Goal: Task Accomplishment & Management: Use online tool/utility

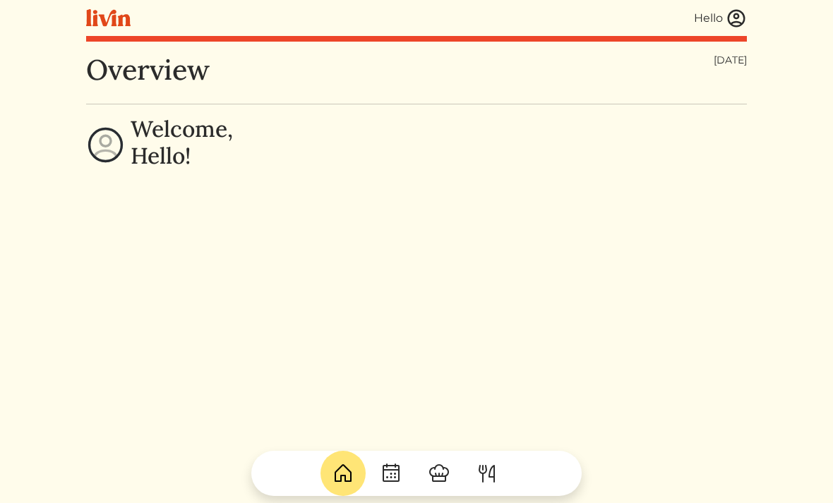
click at [735, 28] on img at bounding box center [736, 18] width 21 height 21
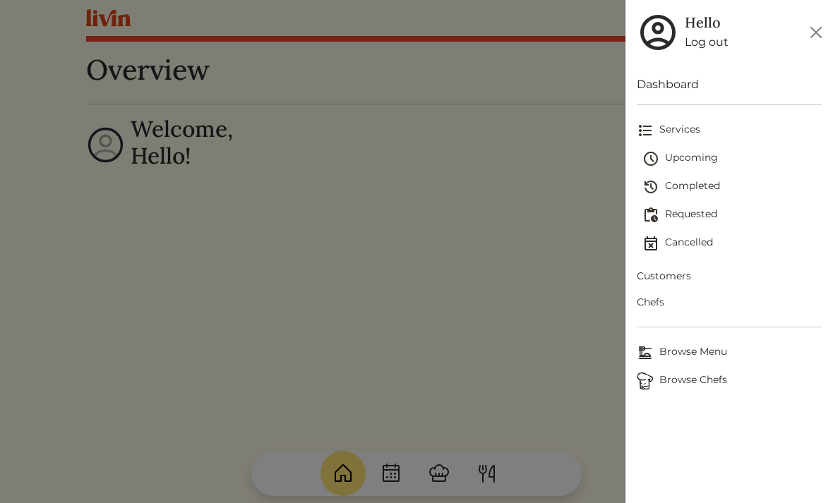
click at [687, 160] on span "Upcoming" at bounding box center [732, 158] width 179 height 17
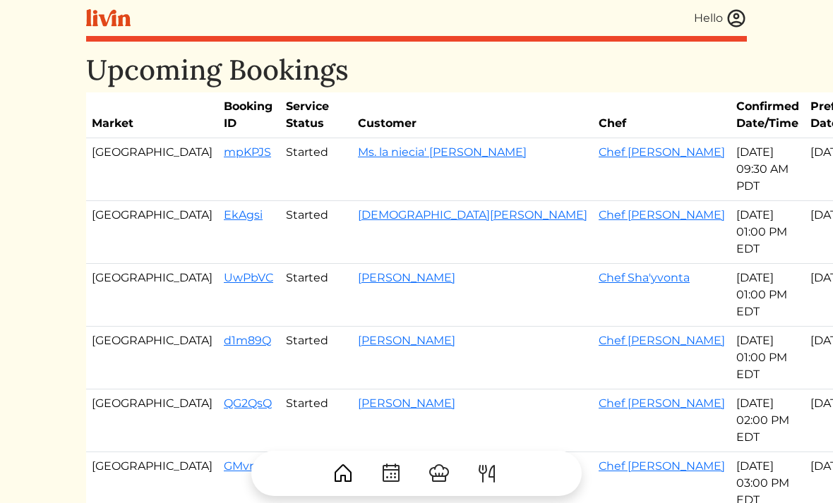
click at [737, 20] on img at bounding box center [736, 18] width 21 height 21
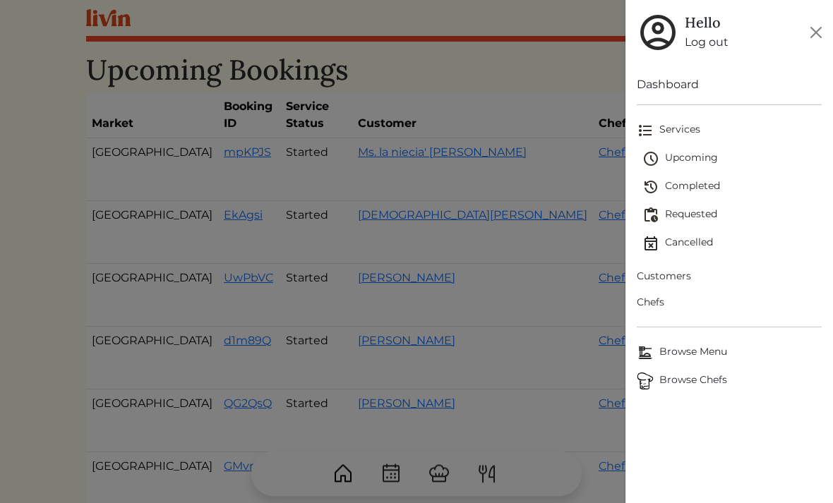
click at [669, 280] on span "Customers" at bounding box center [729, 276] width 185 height 15
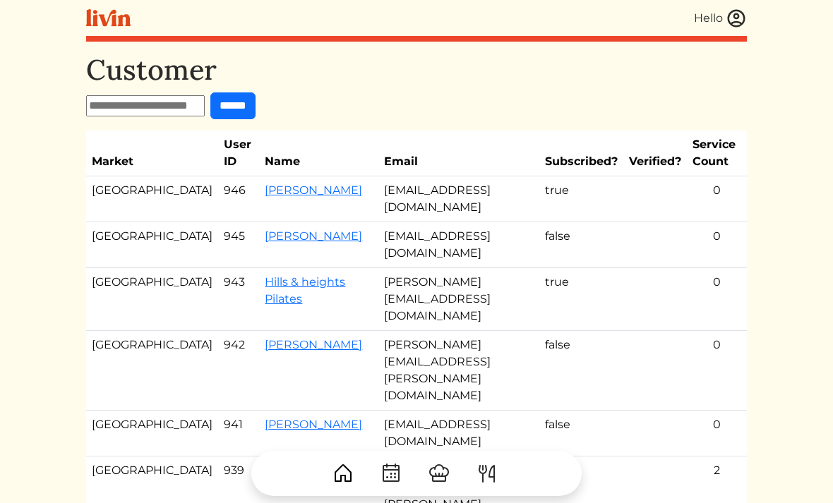
click at [124, 101] on input "text" at bounding box center [145, 105] width 119 height 21
type input "*****"
click at [256, 118] on input "******" at bounding box center [232, 106] width 45 height 27
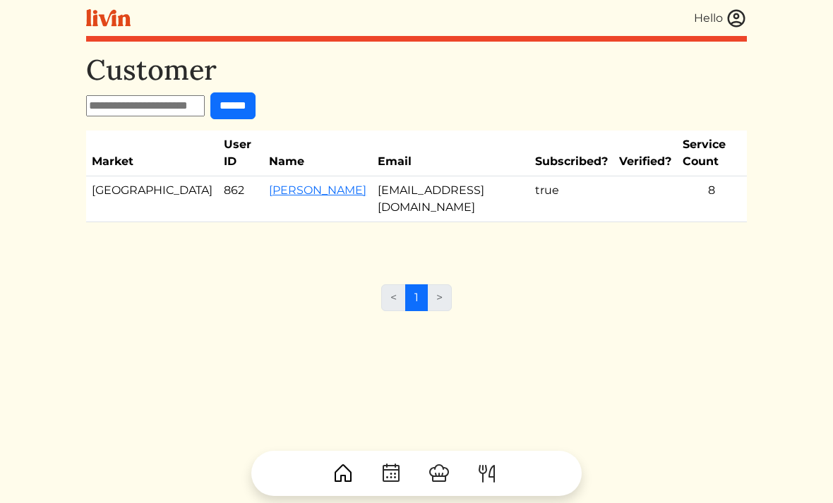
click at [269, 184] on link "Burns Karen" at bounding box center [317, 190] width 97 height 13
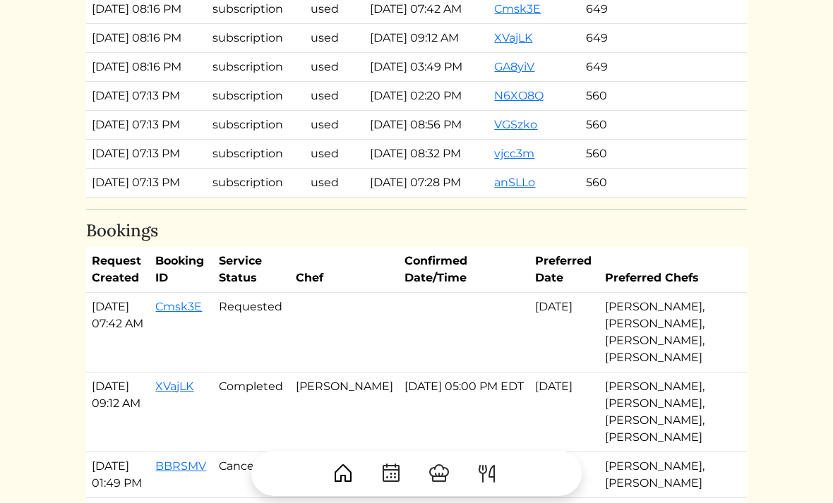
scroll to position [1179, 0]
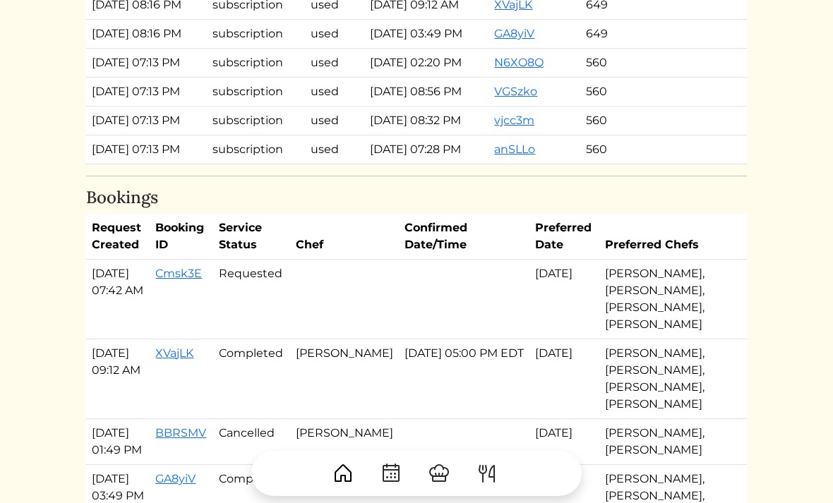
click at [196, 281] on link "Cmsk3E" at bounding box center [178, 274] width 47 height 13
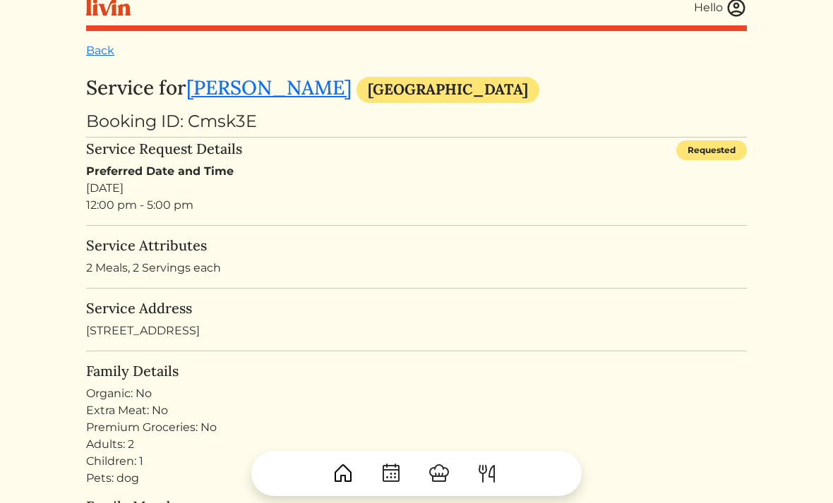
scroll to position [10, 0]
click at [158, 226] on hr at bounding box center [416, 226] width 661 height 1
click at [239, 93] on link "Burns Karen" at bounding box center [268, 88] width 165 height 25
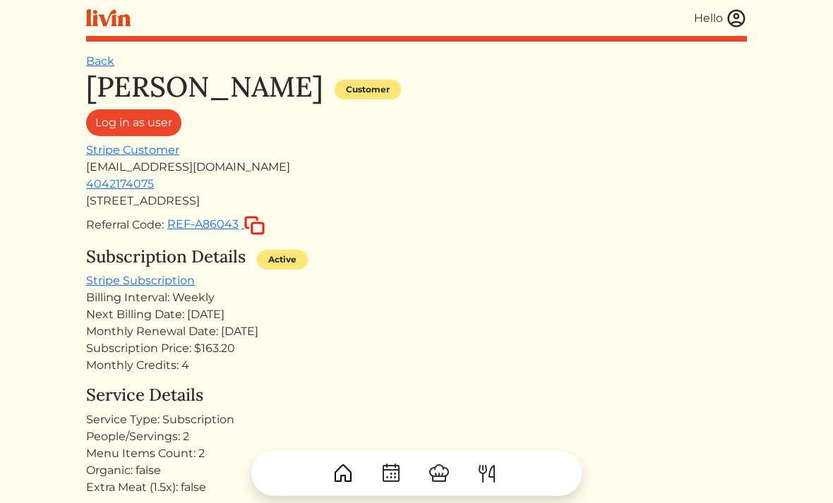
click at [746, 23] on img at bounding box center [736, 18] width 21 height 21
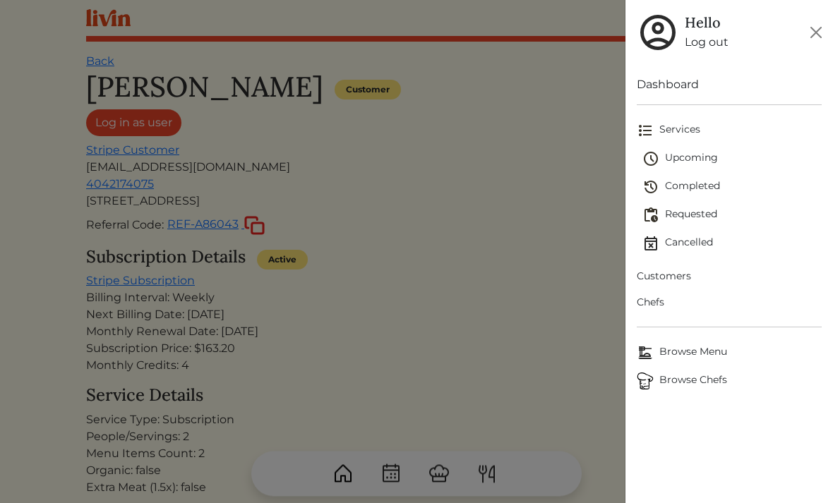
click at [685, 162] on span "Upcoming" at bounding box center [732, 158] width 179 height 17
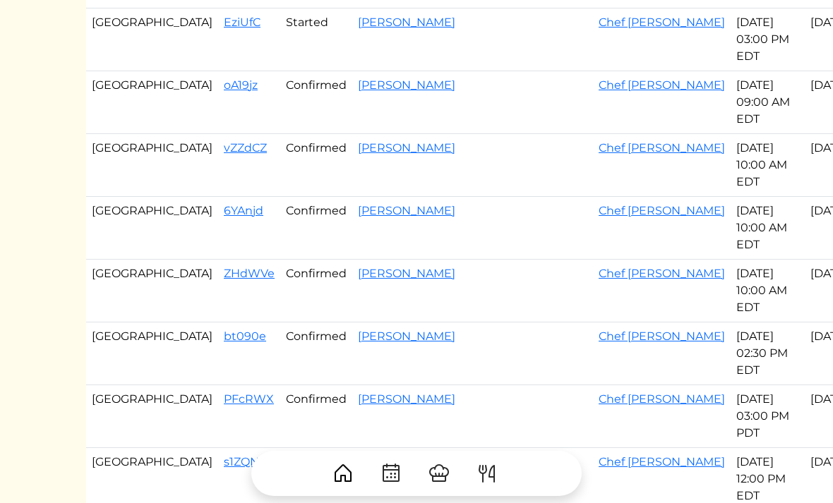
scroll to position [570, 0]
click at [224, 92] on link "oA19jz" at bounding box center [241, 84] width 34 height 13
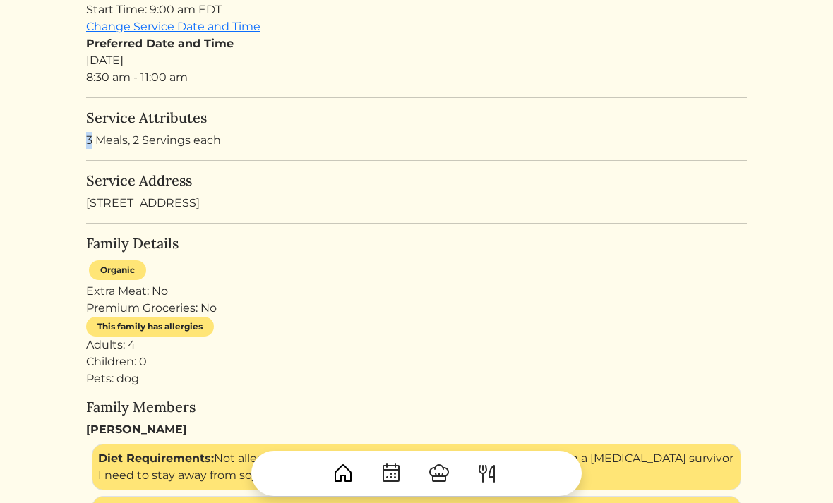
scroll to position [258, 0]
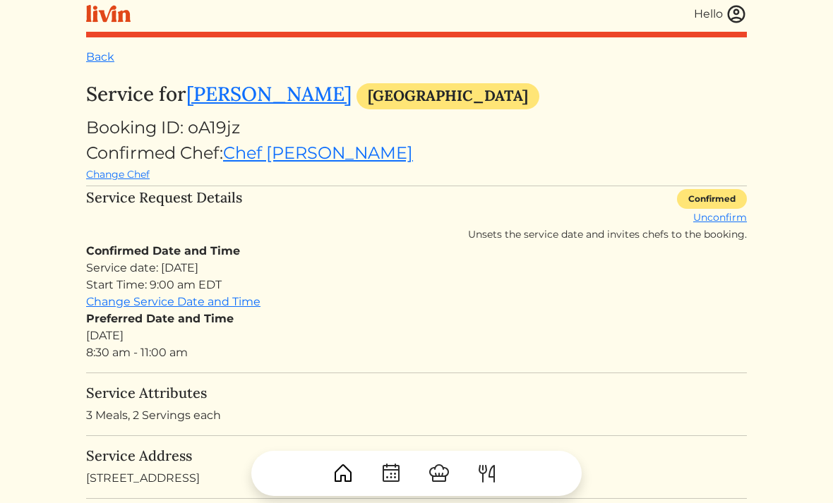
scroll to position [0, 0]
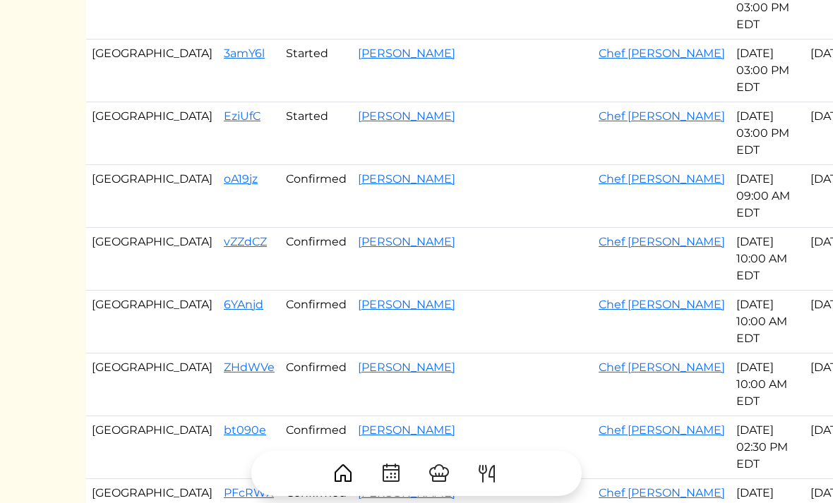
scroll to position [567, 0]
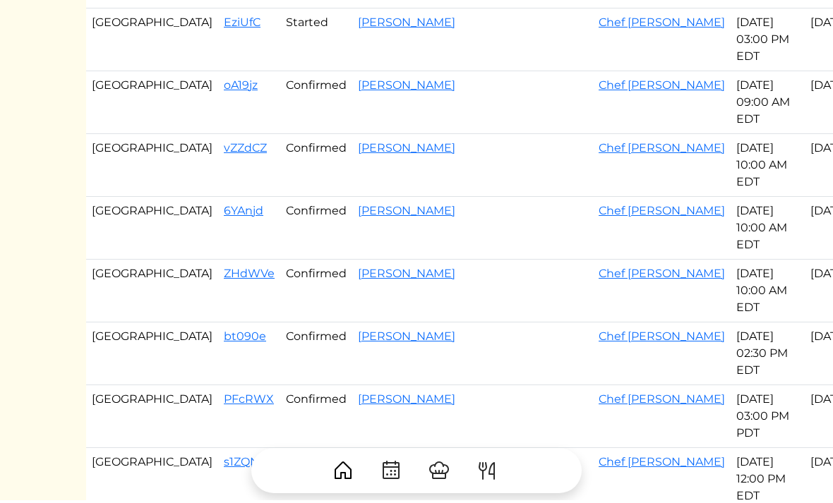
click at [224, 157] on link "vZZdCZ" at bounding box center [245, 150] width 43 height 13
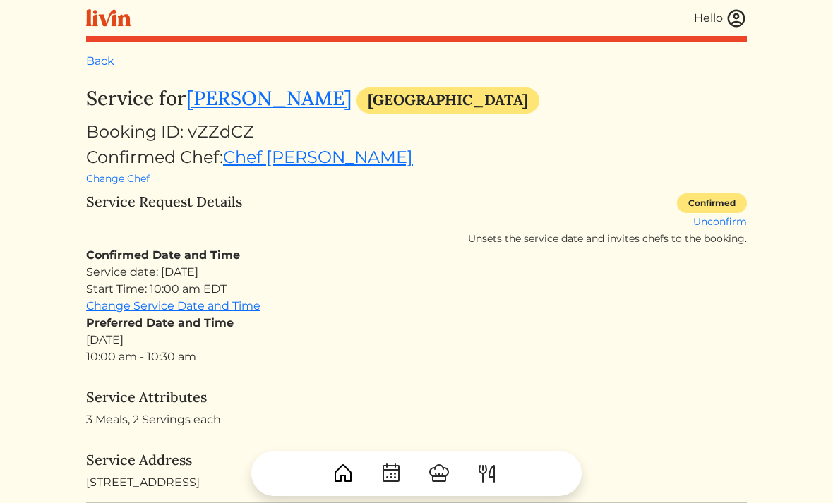
click at [224, 100] on link "Cameron" at bounding box center [268, 97] width 165 height 25
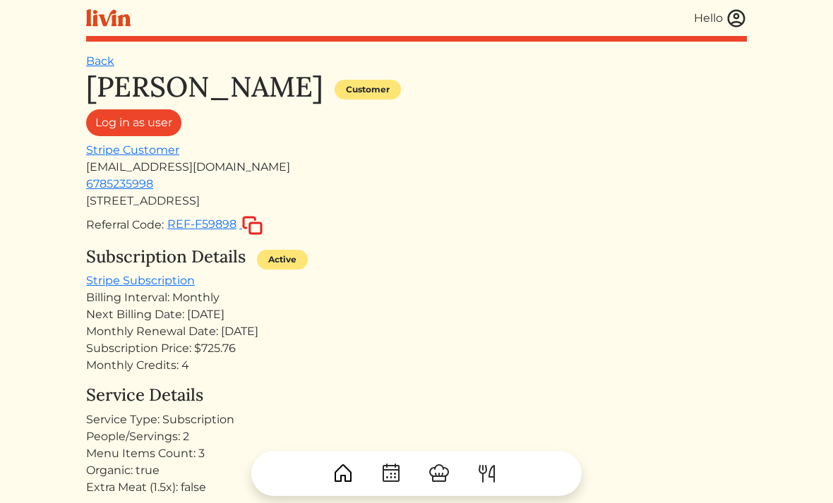
click at [97, 55] on link "Back" at bounding box center [100, 60] width 28 height 13
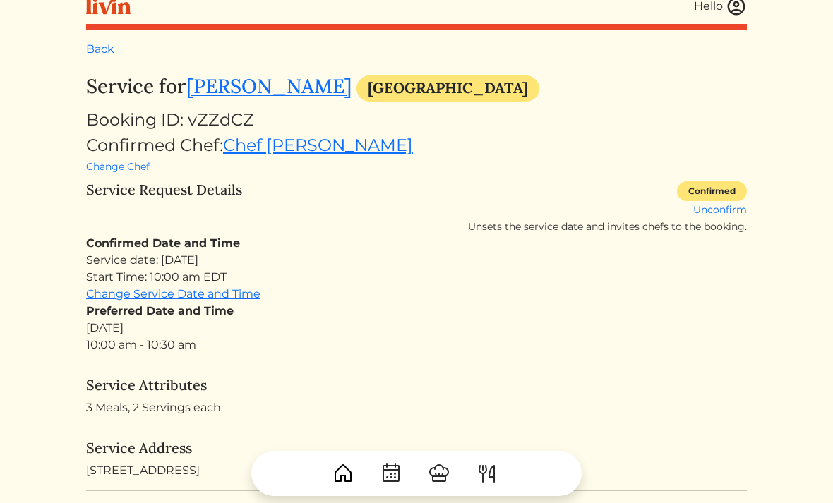
scroll to position [13, 0]
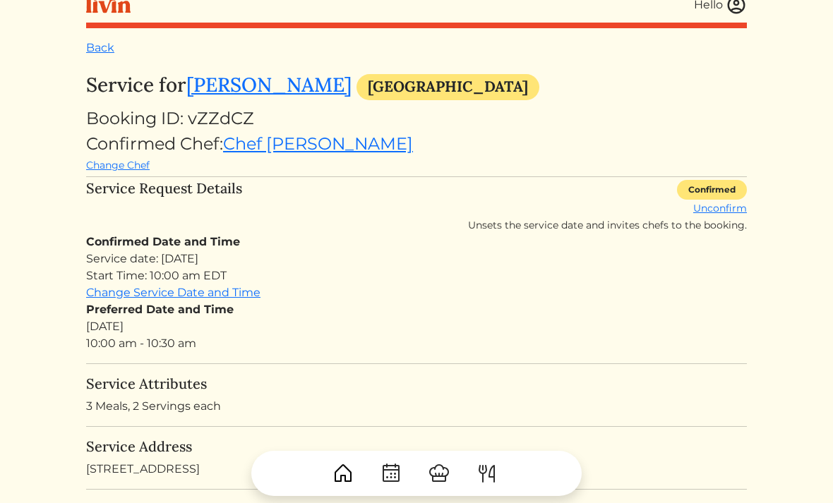
click at [107, 47] on link "Back" at bounding box center [100, 47] width 28 height 13
click at [97, 45] on link "Back" at bounding box center [100, 48] width 28 height 13
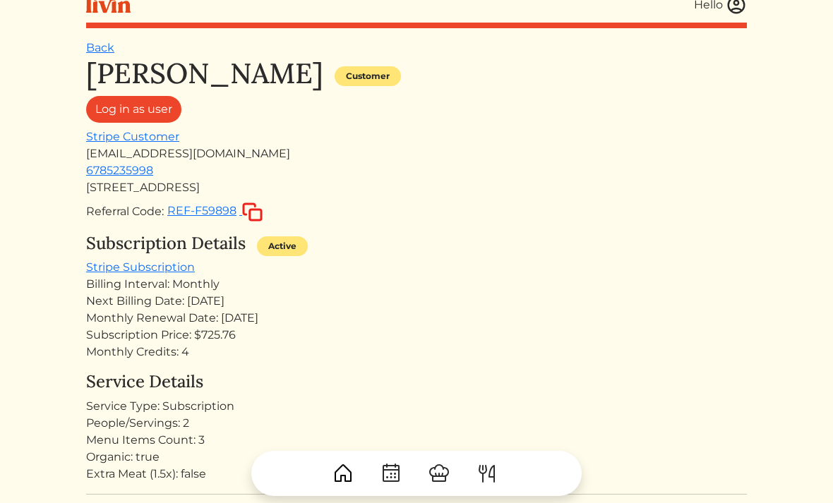
click at [106, 49] on link "Back" at bounding box center [100, 47] width 28 height 13
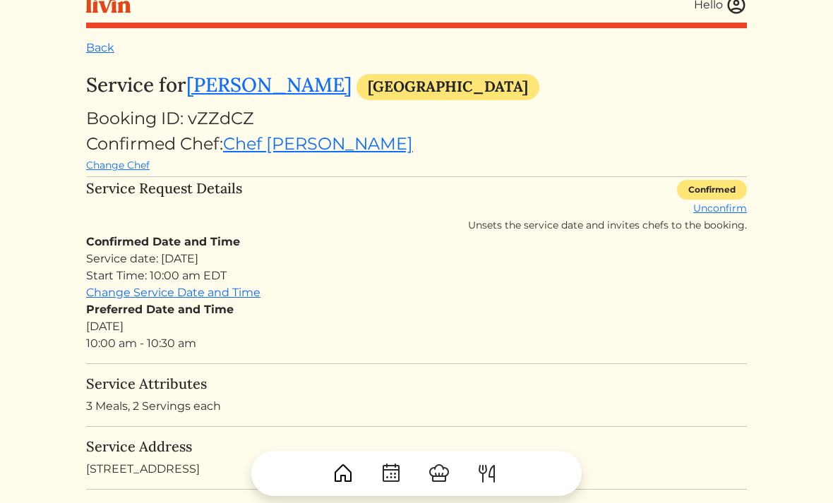
click at [98, 45] on link "Back" at bounding box center [100, 47] width 28 height 13
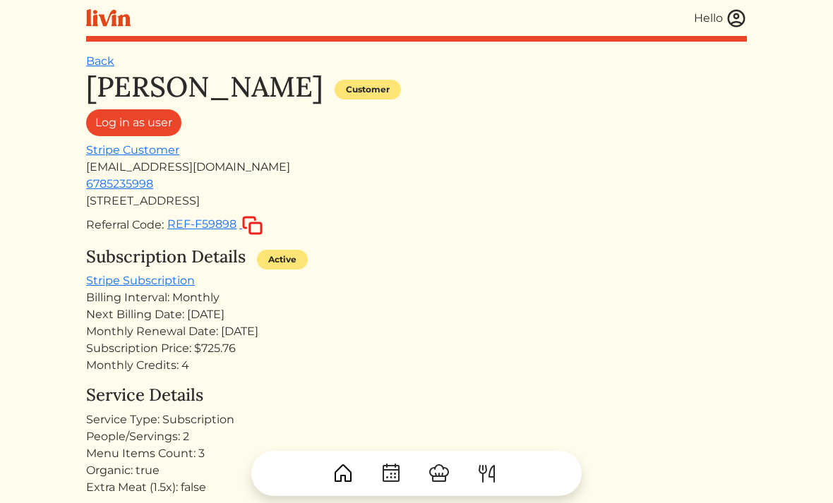
click at [98, 61] on link "Back" at bounding box center [100, 60] width 28 height 13
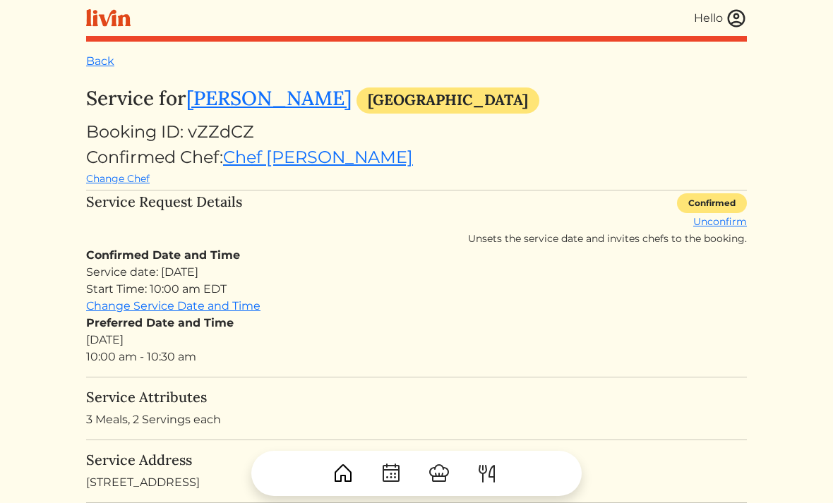
click at [98, 64] on link "Back" at bounding box center [100, 60] width 28 height 13
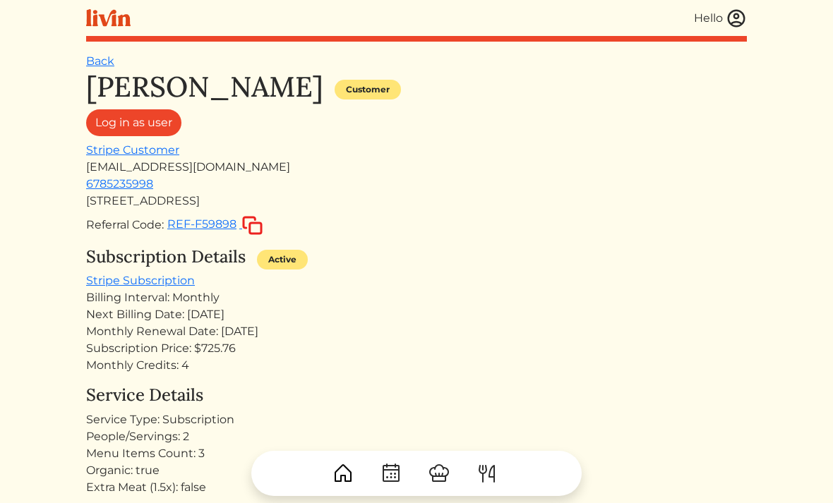
click at [102, 64] on link "Back" at bounding box center [100, 60] width 28 height 13
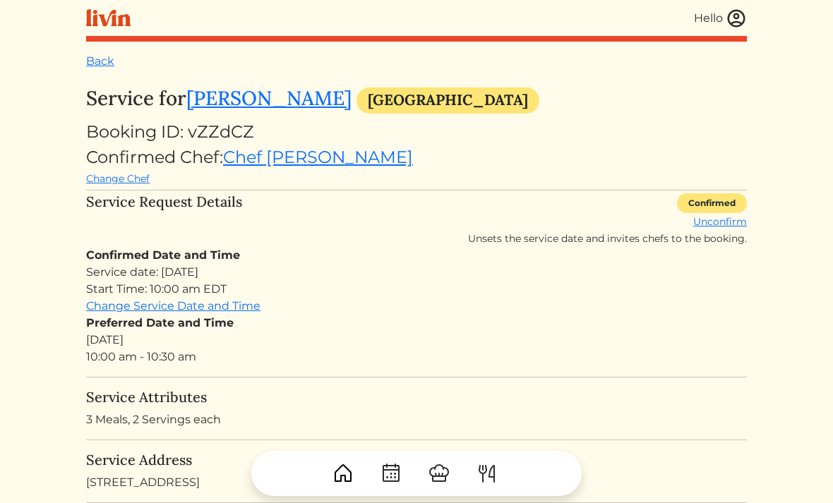
click at [732, 23] on img at bounding box center [736, 18] width 21 height 21
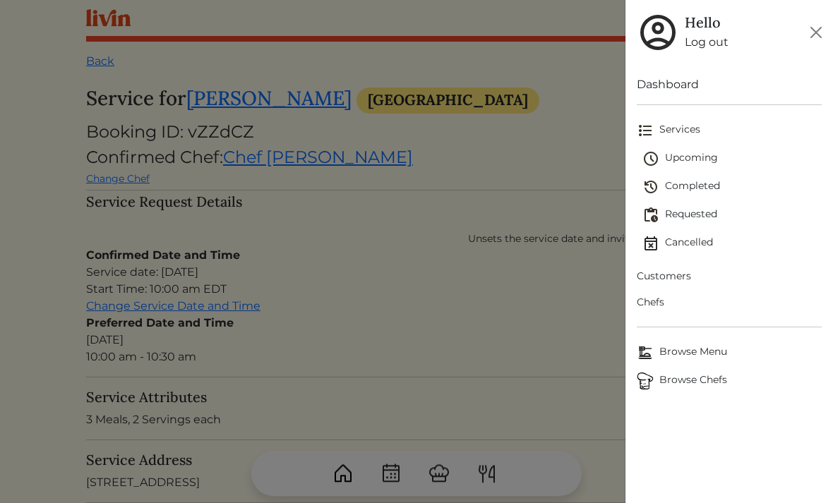
click at [696, 155] on span "Upcoming" at bounding box center [732, 158] width 179 height 17
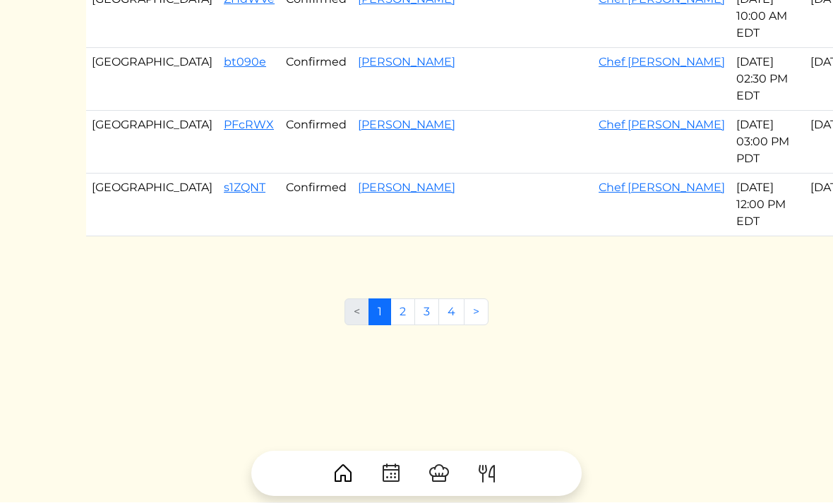
scroll to position [853, 0]
click at [224, 132] on link "PFcRWX" at bounding box center [249, 125] width 50 height 13
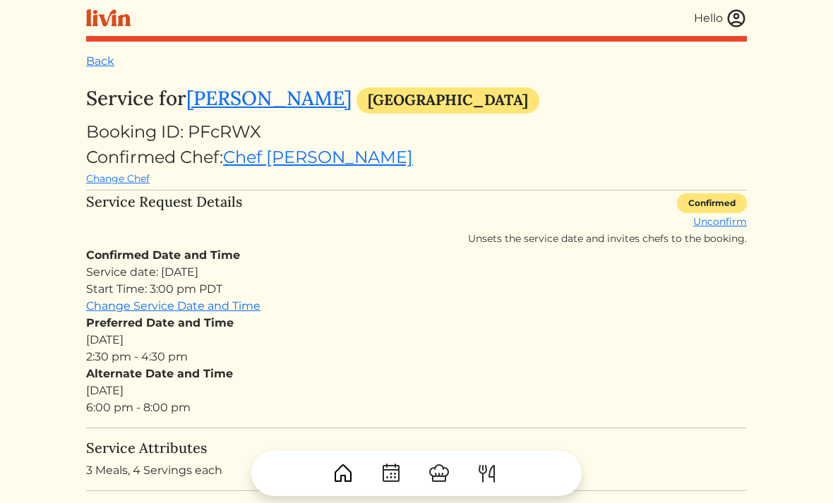
click at [733, 25] on img at bounding box center [736, 18] width 21 height 21
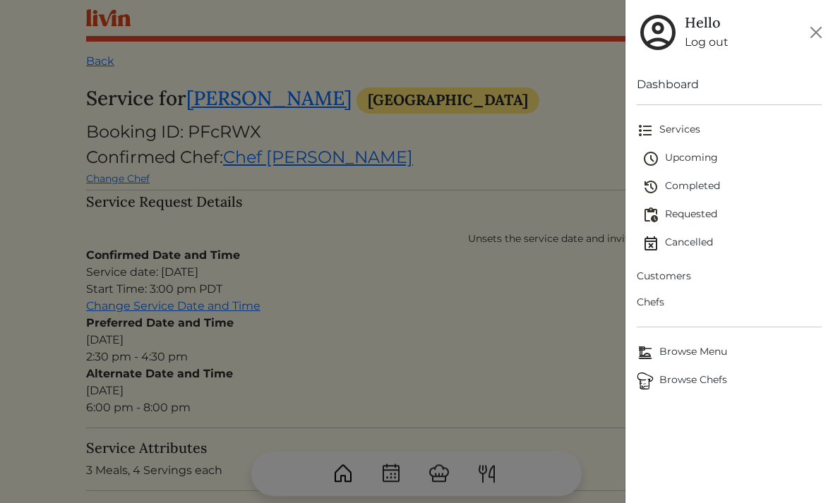
click at [683, 154] on span "Upcoming" at bounding box center [732, 158] width 179 height 17
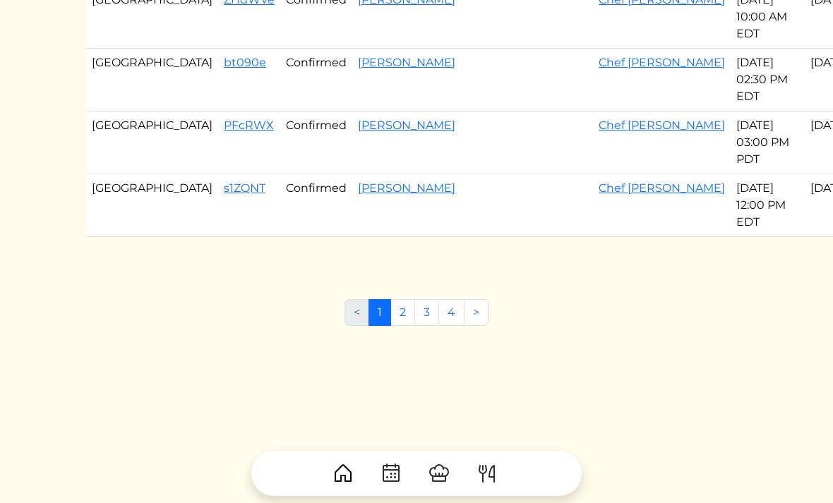
scroll to position [1006, 0]
click at [358, 195] on link "[PERSON_NAME]" at bounding box center [406, 187] width 97 height 13
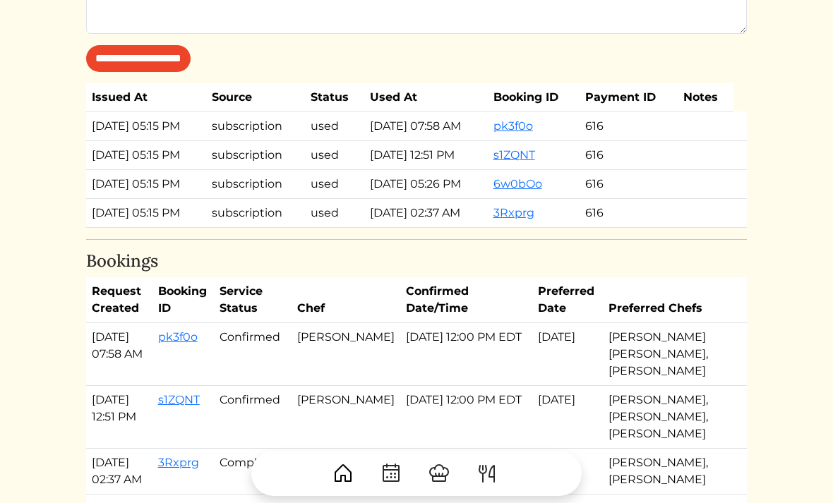
scroll to position [840, 0]
click at [198, 330] on link "pk3f0o" at bounding box center [178, 336] width 40 height 13
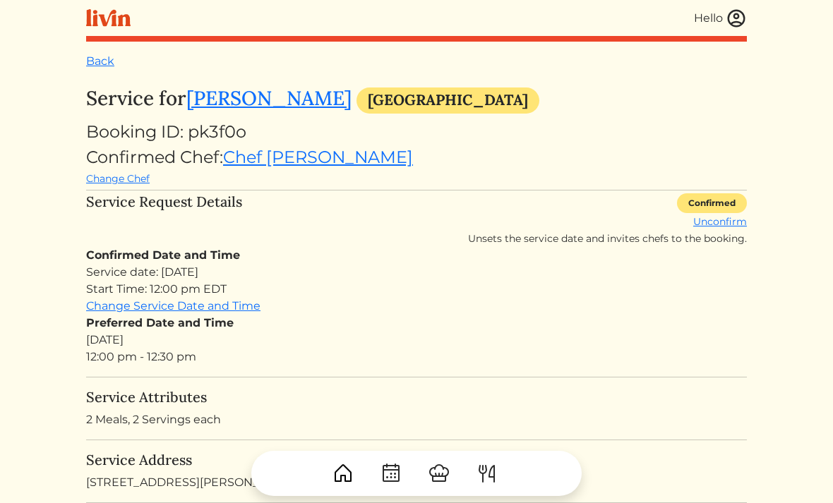
click at [97, 61] on link "Back" at bounding box center [100, 60] width 28 height 13
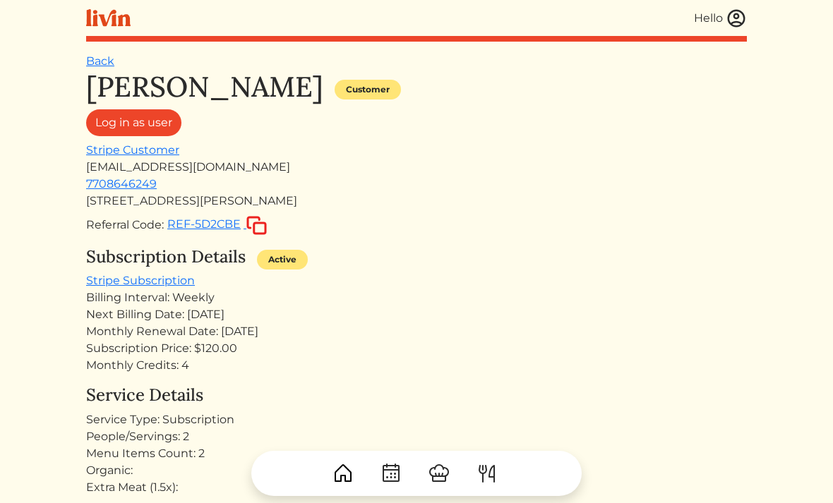
click at [89, 63] on link "Back" at bounding box center [100, 60] width 28 height 13
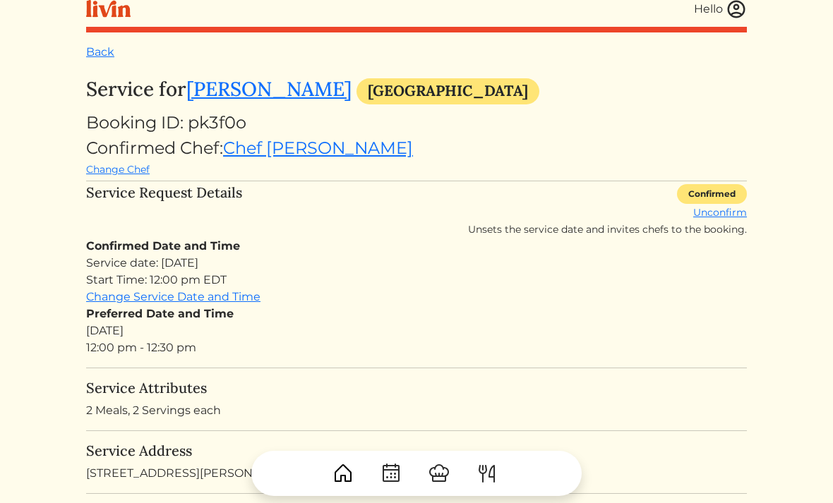
scroll to position [11, 0]
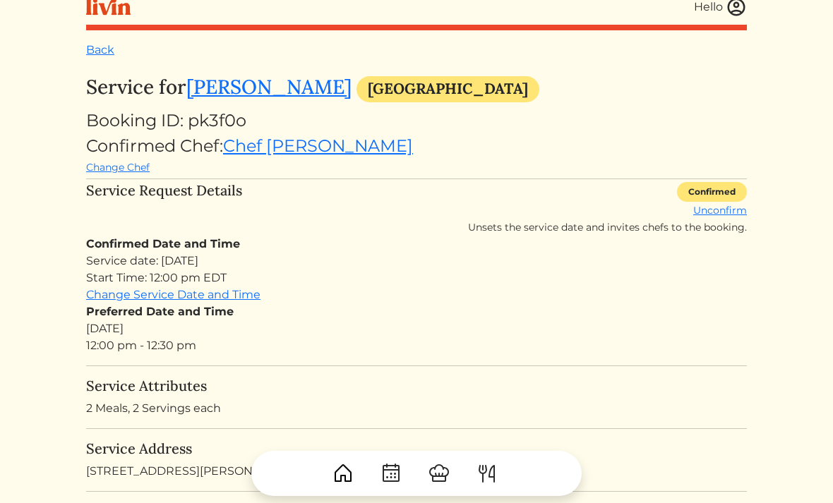
click at [107, 53] on link "Back" at bounding box center [100, 49] width 28 height 13
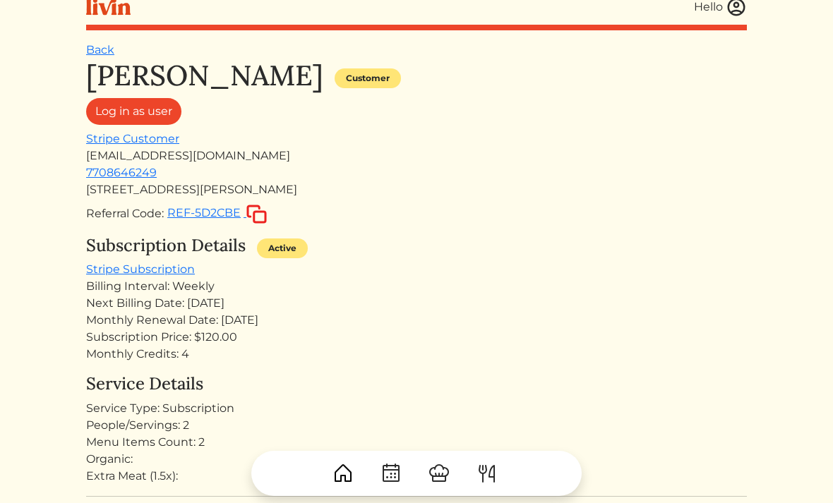
click at [737, 12] on img at bounding box center [736, 6] width 21 height 21
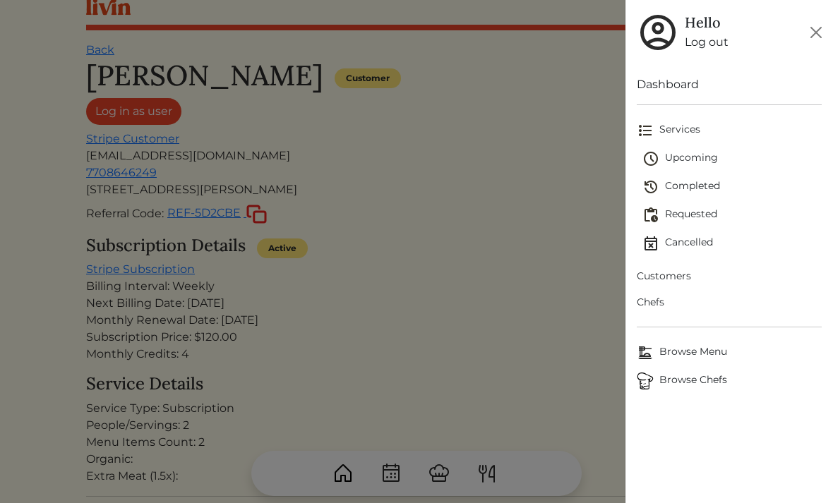
click at [690, 155] on span "Upcoming" at bounding box center [732, 158] width 179 height 17
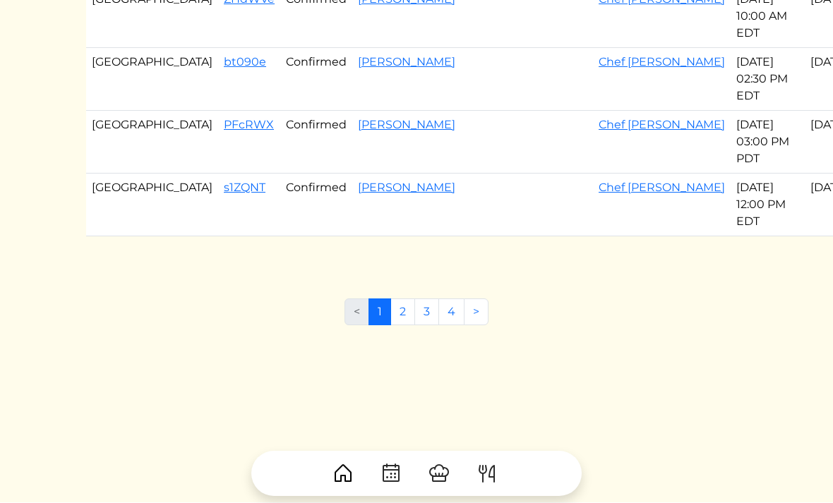
scroll to position [1051, 0]
click at [405, 326] on link "2" at bounding box center [403, 312] width 25 height 27
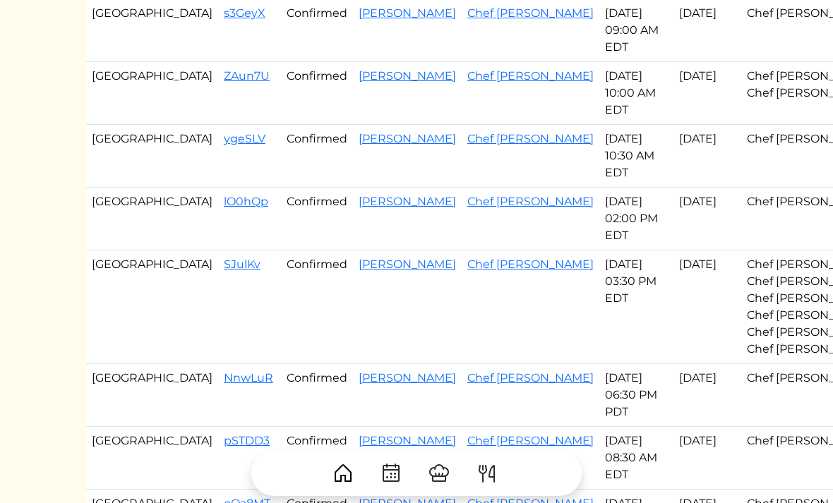
scroll to position [341, 0]
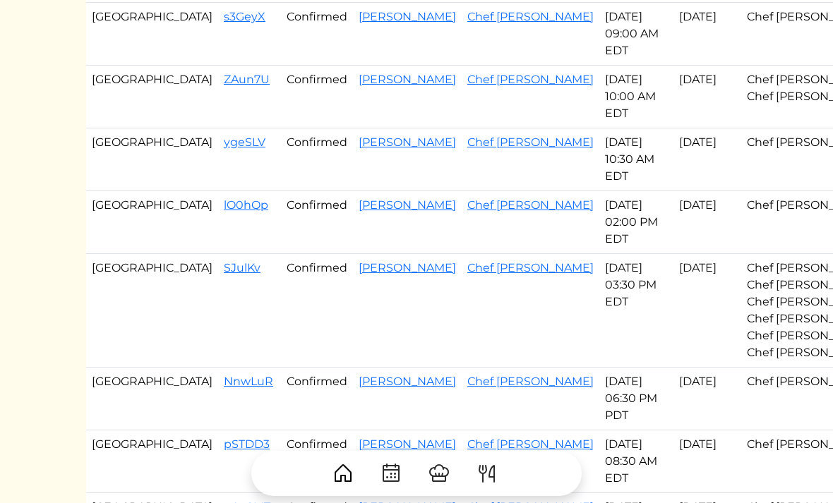
click at [359, 86] on link "[PERSON_NAME]" at bounding box center [407, 79] width 97 height 13
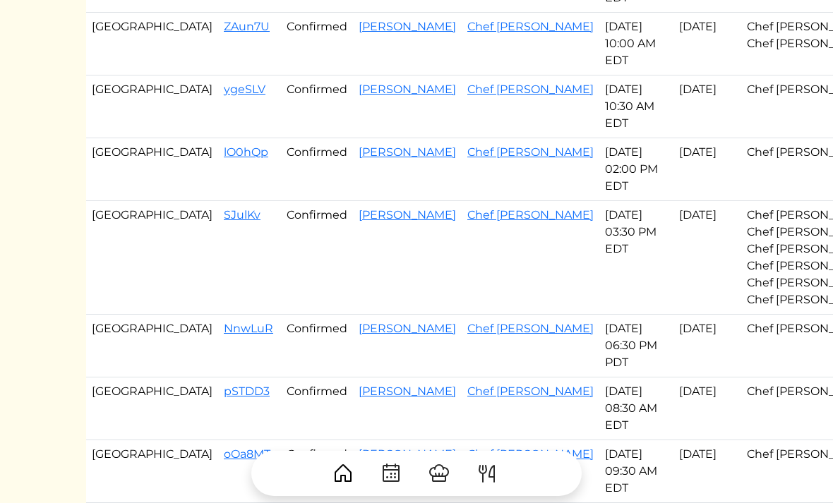
scroll to position [341, 0]
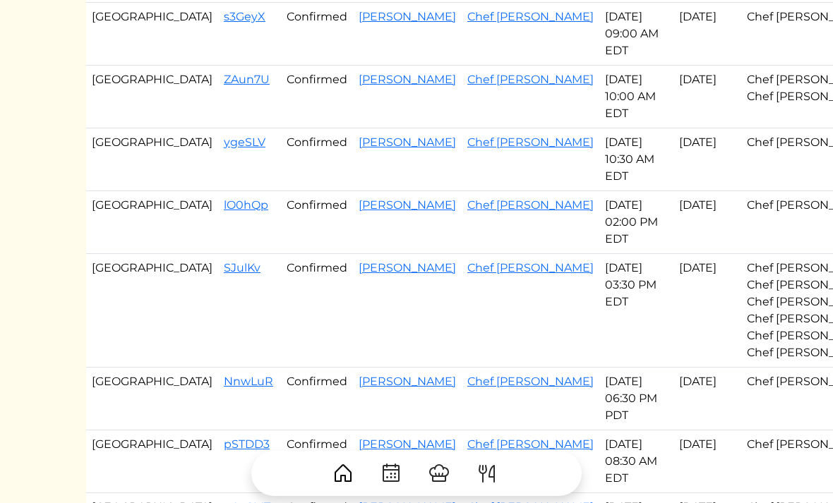
click at [224, 86] on link "ZAun7U" at bounding box center [247, 79] width 46 height 13
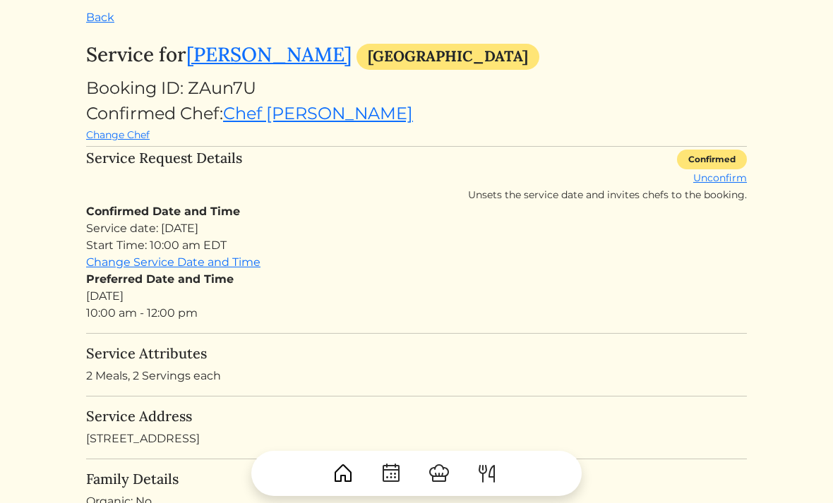
click at [266, 80] on div "Booking ID: ZAun7U" at bounding box center [416, 88] width 661 height 25
click at [239, 51] on link "[PERSON_NAME]" at bounding box center [268, 54] width 165 height 25
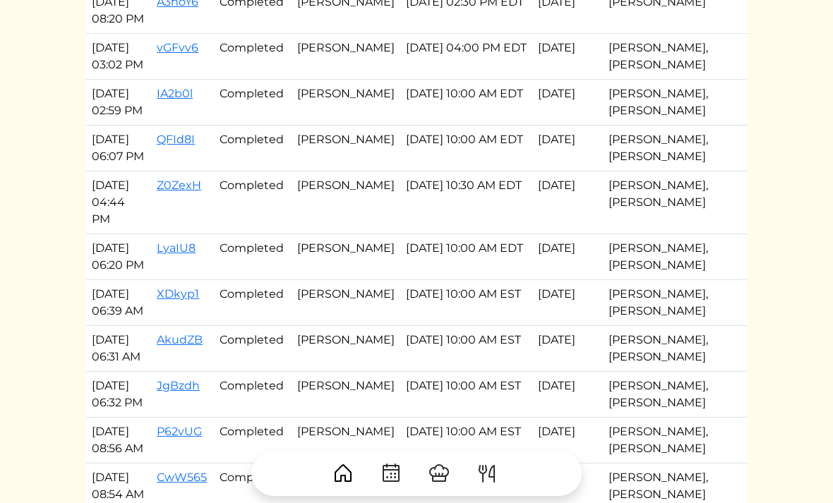
scroll to position [3518, 0]
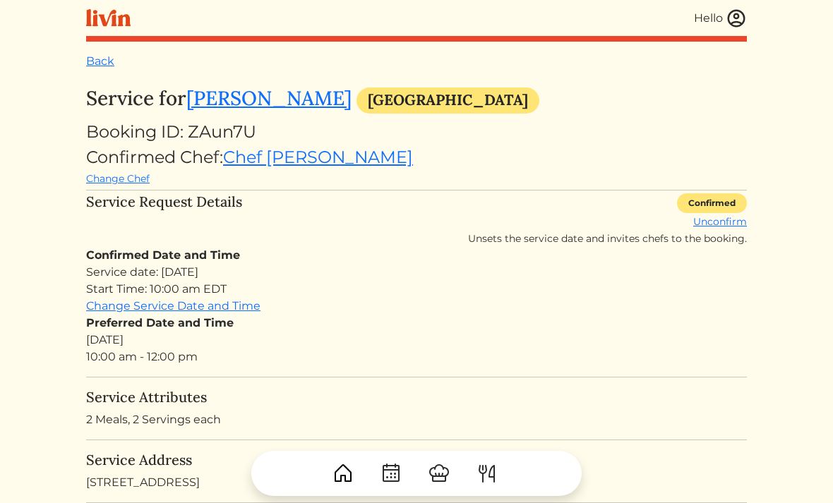
click at [260, 97] on link "[PERSON_NAME]" at bounding box center [268, 97] width 165 height 25
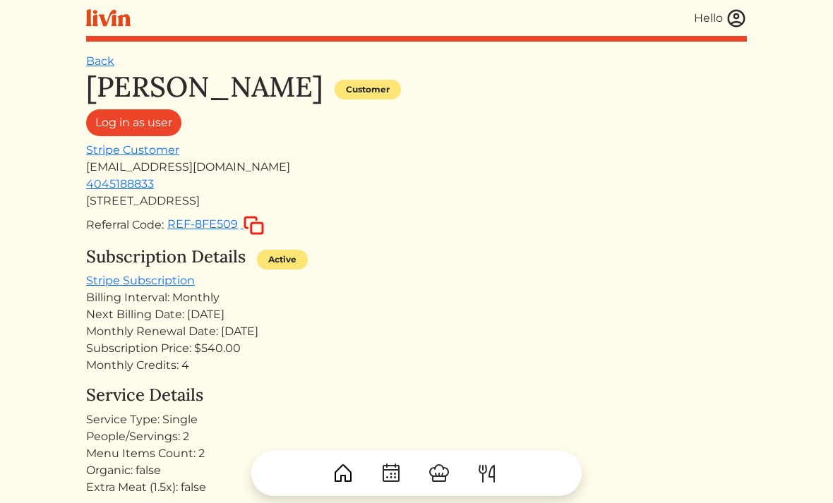
click at [104, 66] on link "Back" at bounding box center [100, 60] width 28 height 13
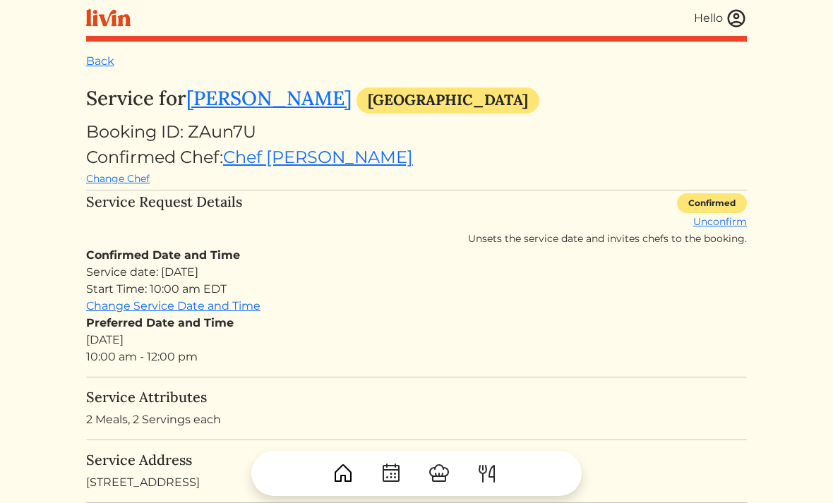
click at [728, 15] on img at bounding box center [736, 18] width 21 height 21
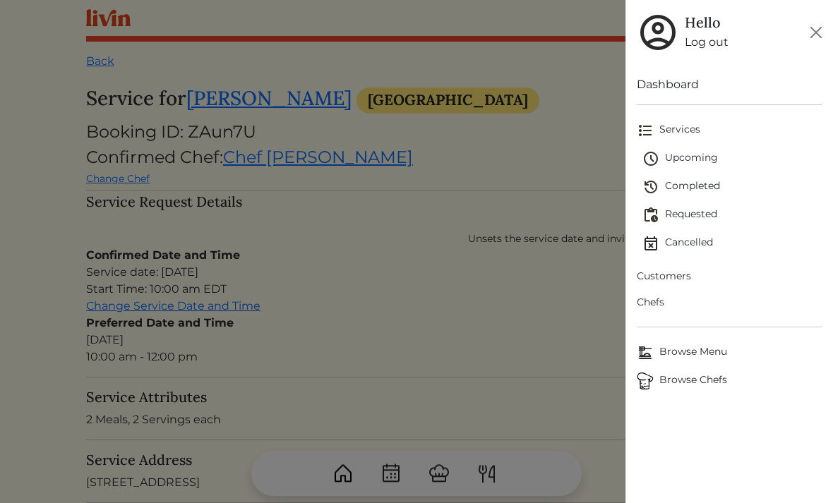
click at [701, 210] on span "Requested" at bounding box center [732, 215] width 179 height 17
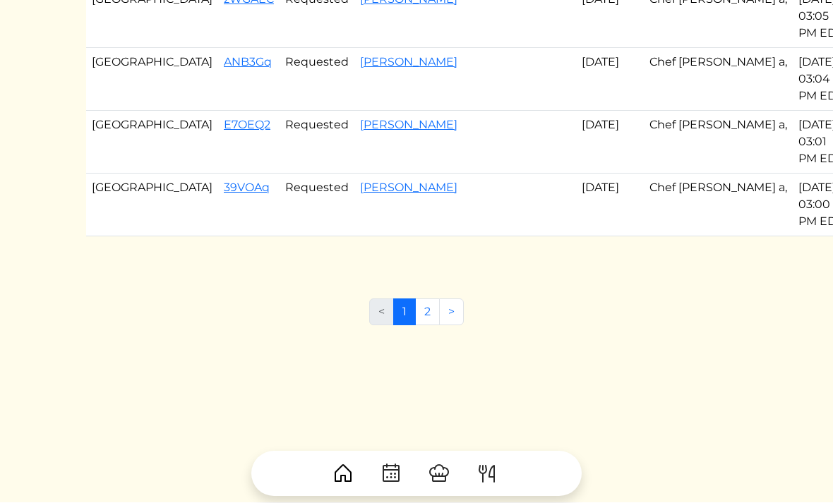
scroll to position [1051, 0]
click at [434, 326] on link "2" at bounding box center [427, 312] width 25 height 27
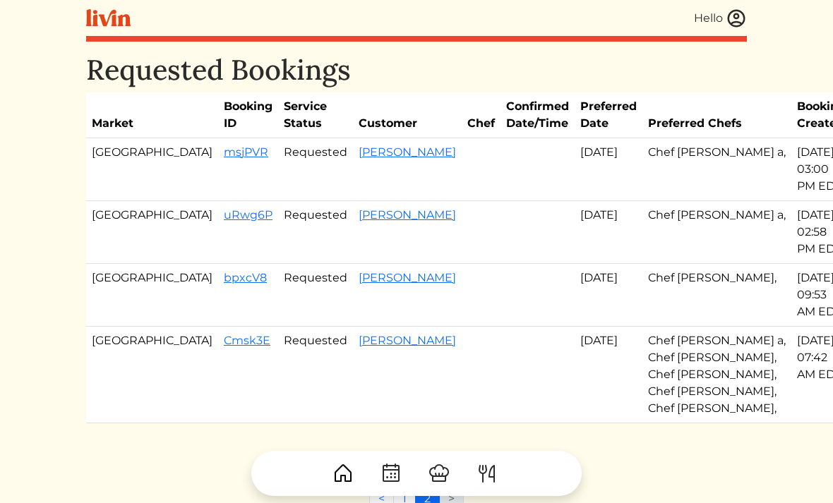
click at [342, 484] on img at bounding box center [343, 474] width 23 height 23
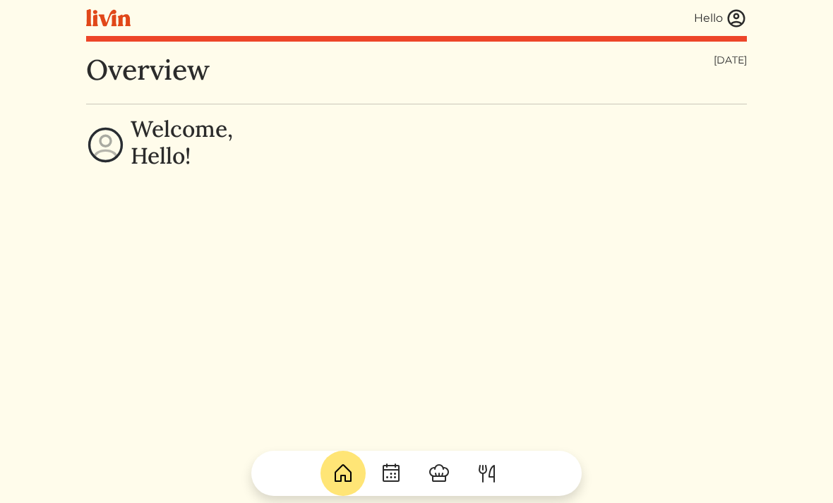
click at [734, 20] on img at bounding box center [736, 18] width 21 height 21
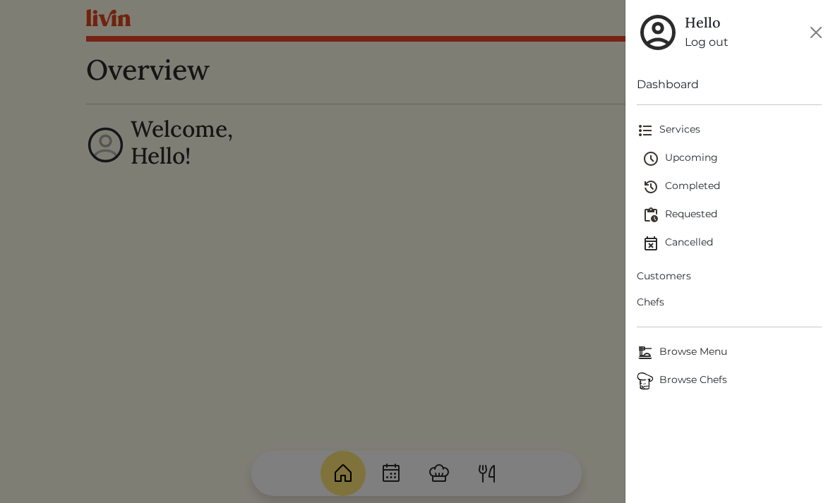
click at [687, 156] on span "Upcoming" at bounding box center [732, 158] width 179 height 17
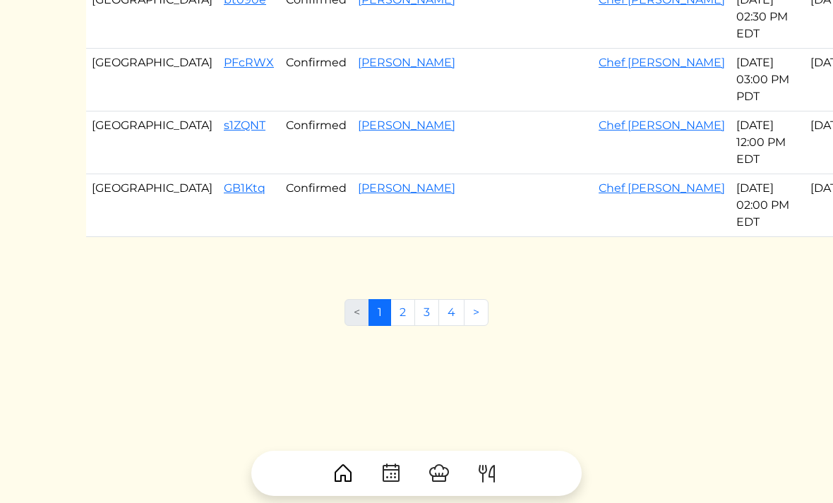
scroll to position [1051, 0]
click at [410, 326] on link "2" at bounding box center [403, 312] width 25 height 27
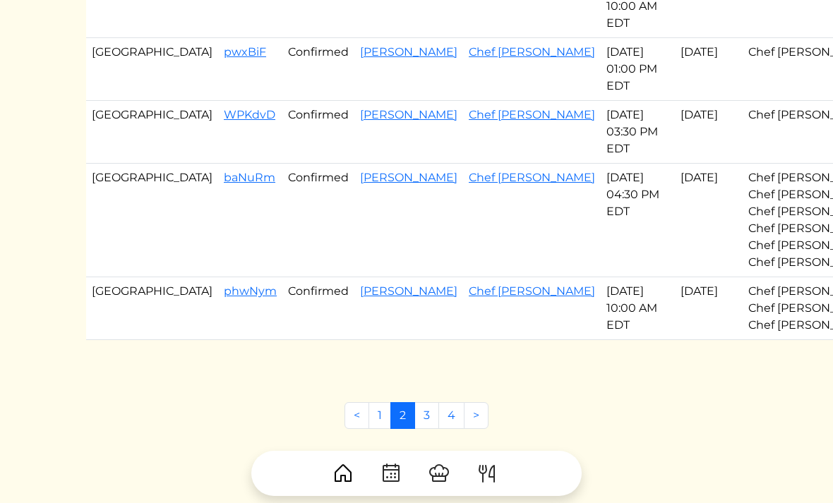
scroll to position [859, 0]
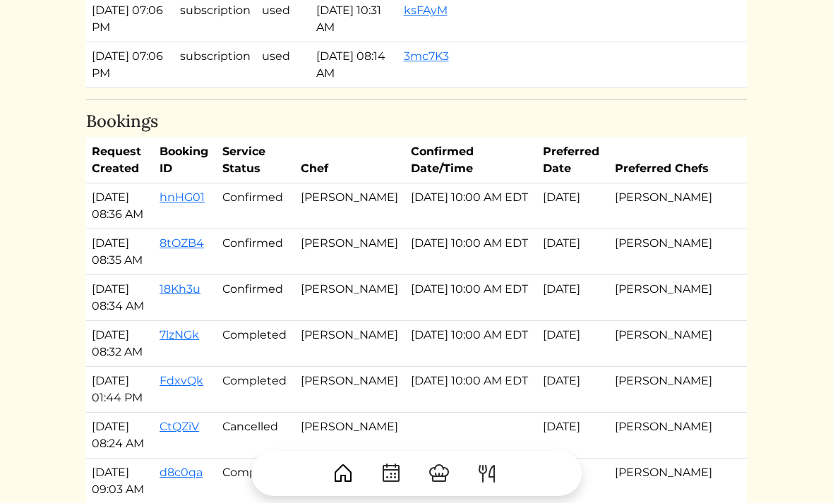
scroll to position [2570, 0]
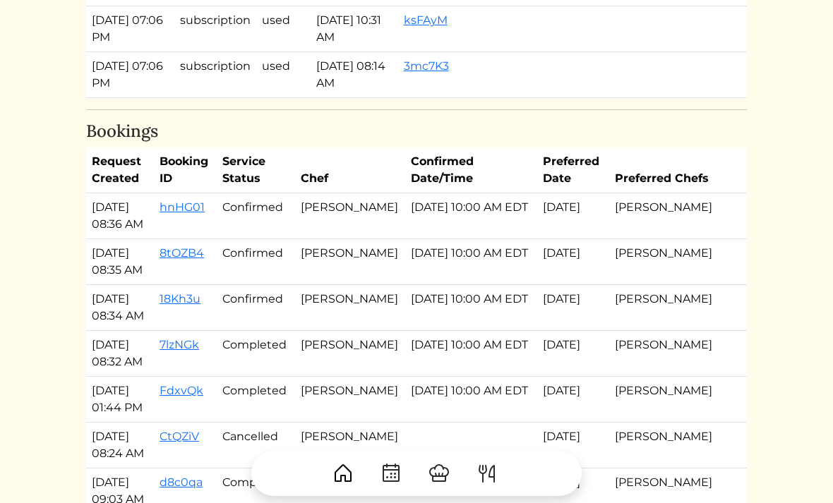
click at [198, 201] on link "hnHG01" at bounding box center [182, 207] width 45 height 13
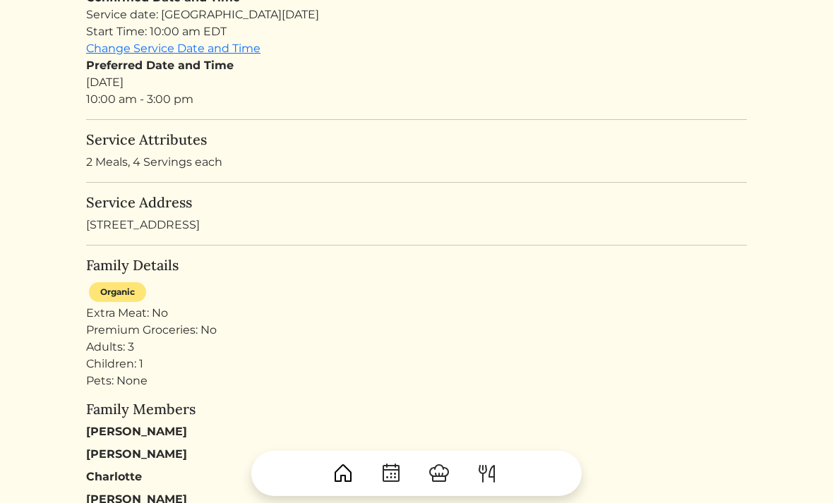
scroll to position [41, 0]
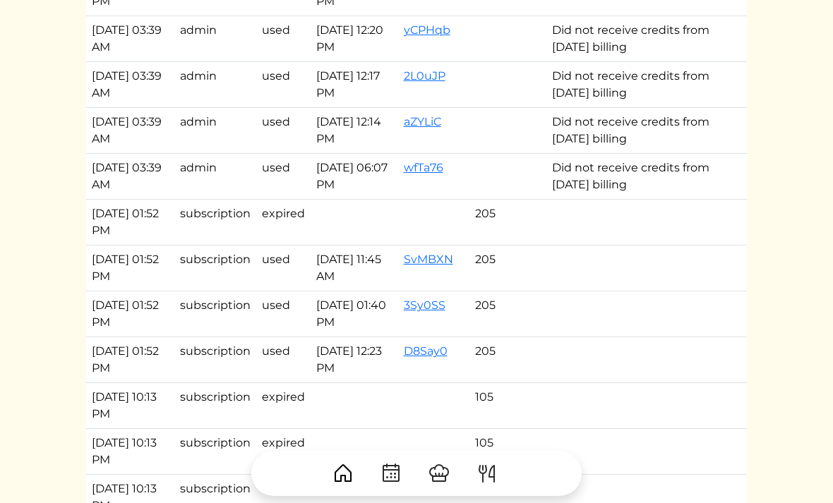
scroll to position [1733, 0]
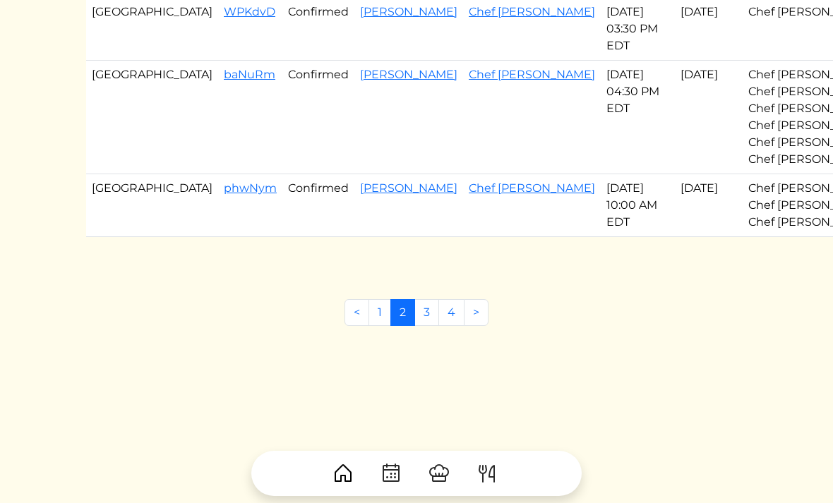
scroll to position [1003, 0]
click at [360, 81] on link "[PERSON_NAME]" at bounding box center [408, 74] width 97 height 13
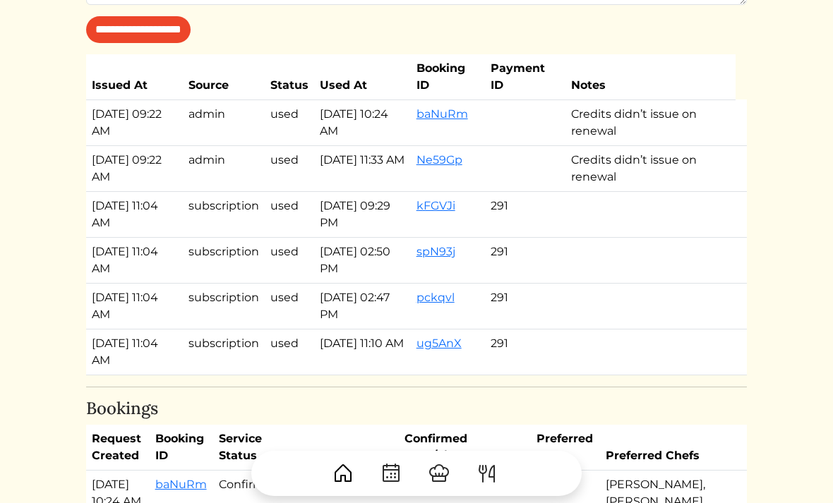
scroll to position [1349, 0]
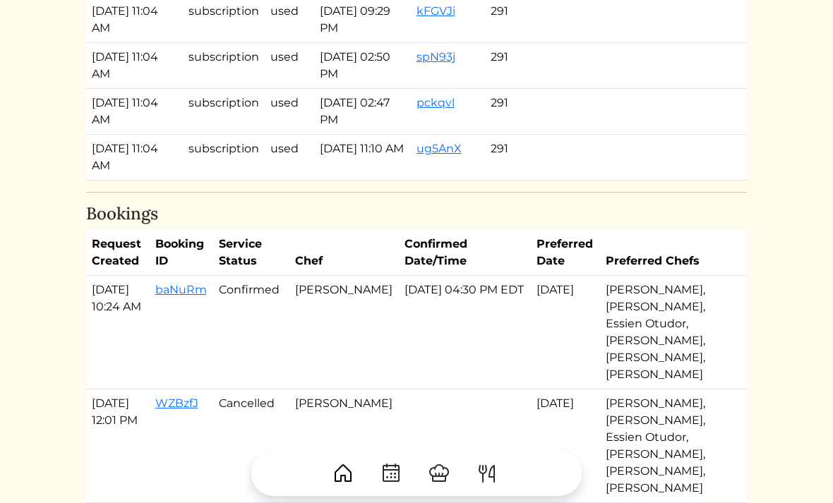
click at [186, 297] on link "baNuRm" at bounding box center [181, 289] width 52 height 13
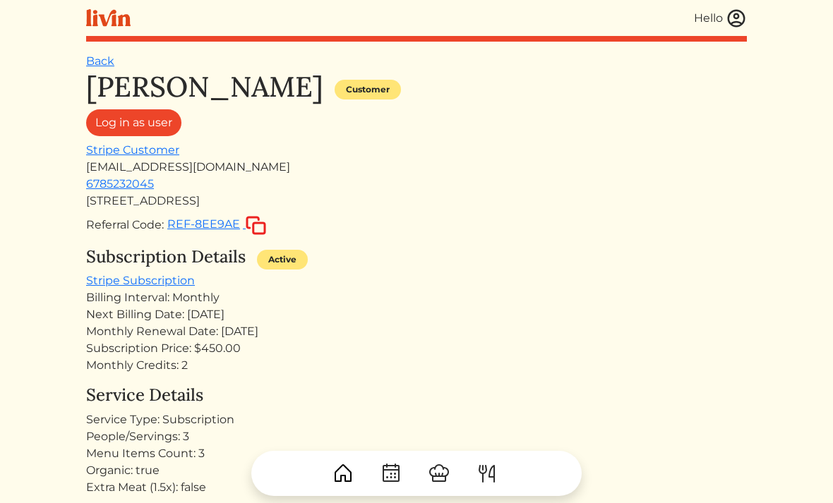
click at [100, 61] on link "Back" at bounding box center [100, 60] width 28 height 13
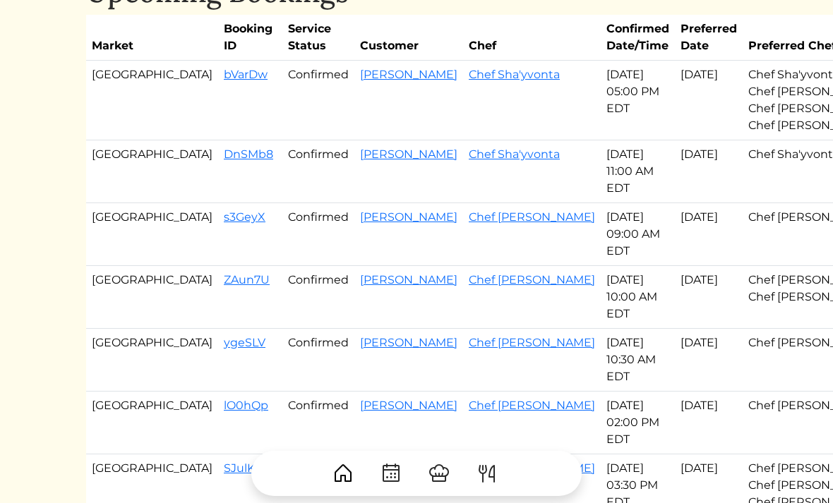
scroll to position [77, 0]
click at [360, 225] on link "[PERSON_NAME]" at bounding box center [408, 217] width 97 height 13
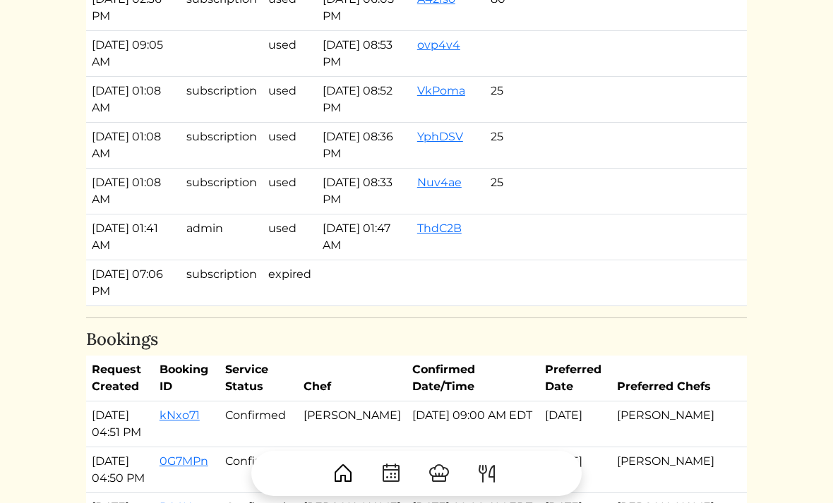
scroll to position [2498, 0]
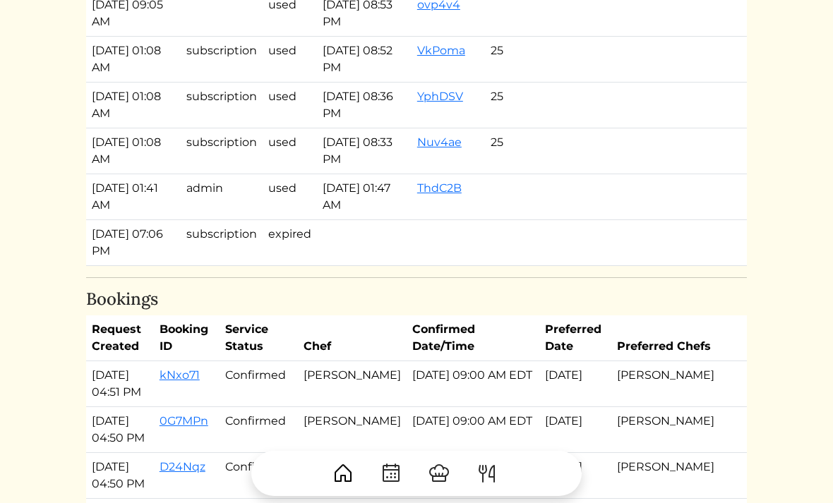
click at [200, 371] on link "kNxo71" at bounding box center [180, 375] width 40 height 13
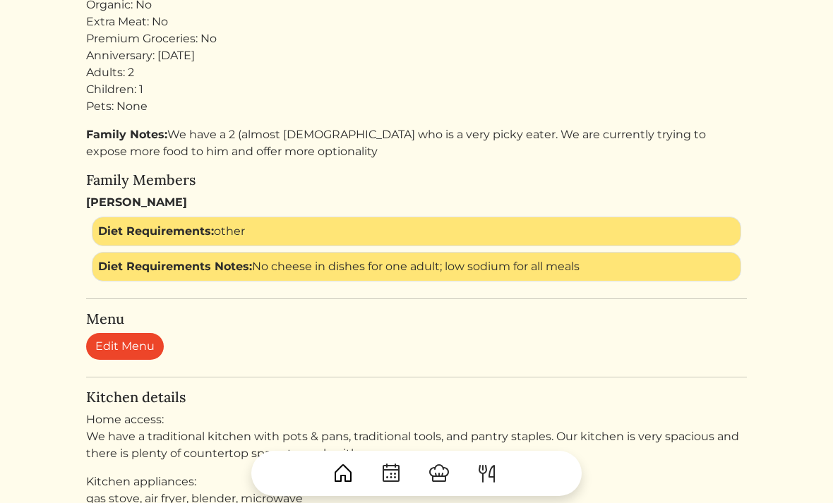
scroll to position [542, 0]
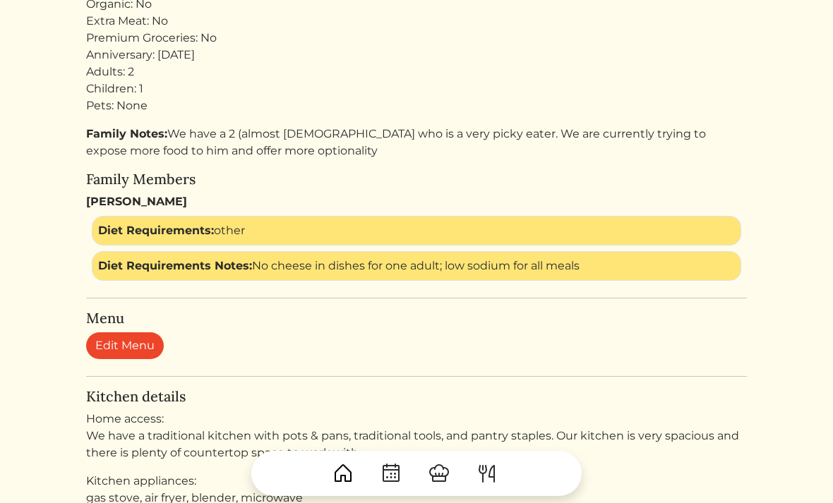
click at [121, 339] on link "Edit Menu" at bounding box center [125, 346] width 78 height 27
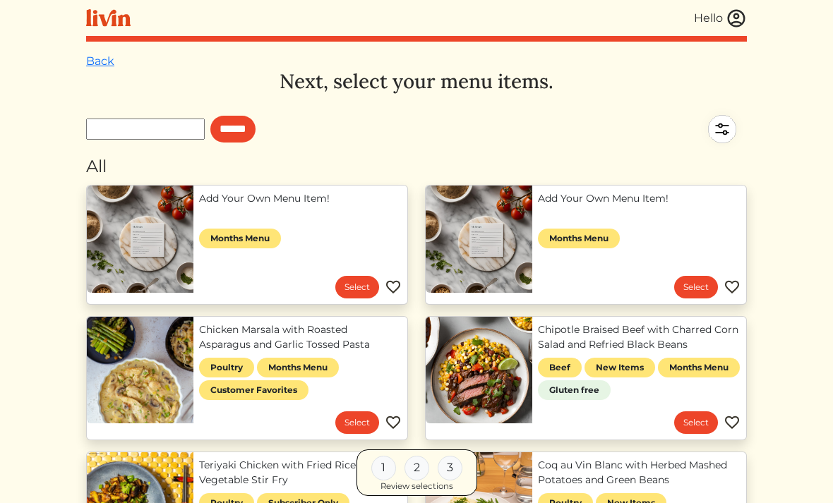
click at [345, 282] on link "Select" at bounding box center [357, 287] width 44 height 23
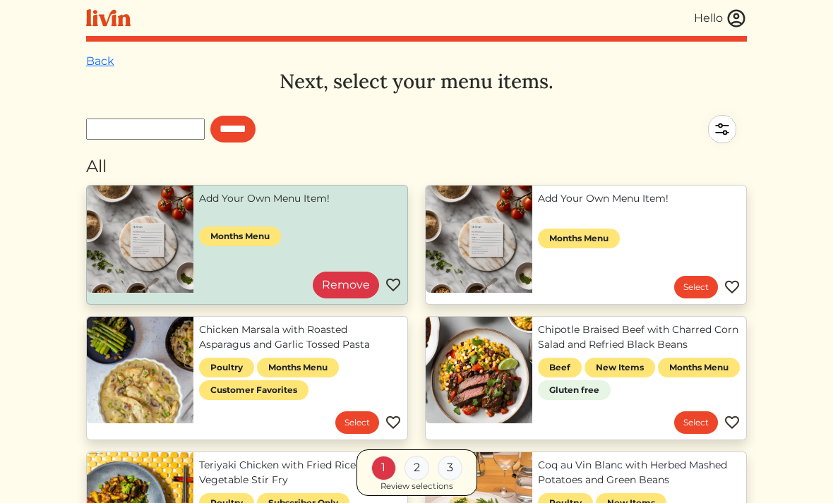
click at [693, 285] on link "Select" at bounding box center [696, 287] width 44 height 23
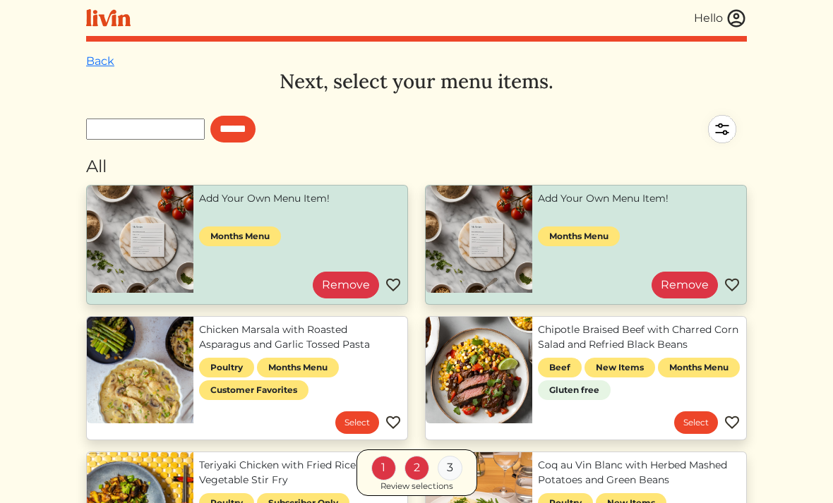
click at [400, 485] on div "Review selections" at bounding box center [417, 486] width 73 height 13
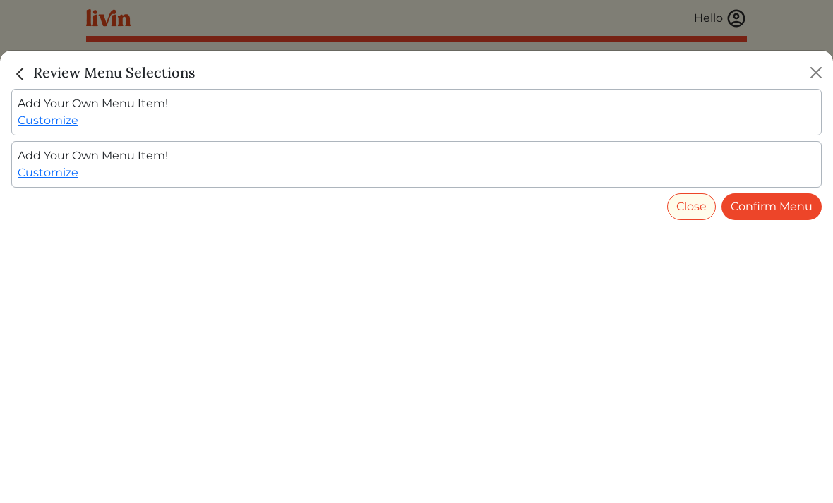
click at [771, 208] on link "Confirm Menu" at bounding box center [772, 206] width 100 height 27
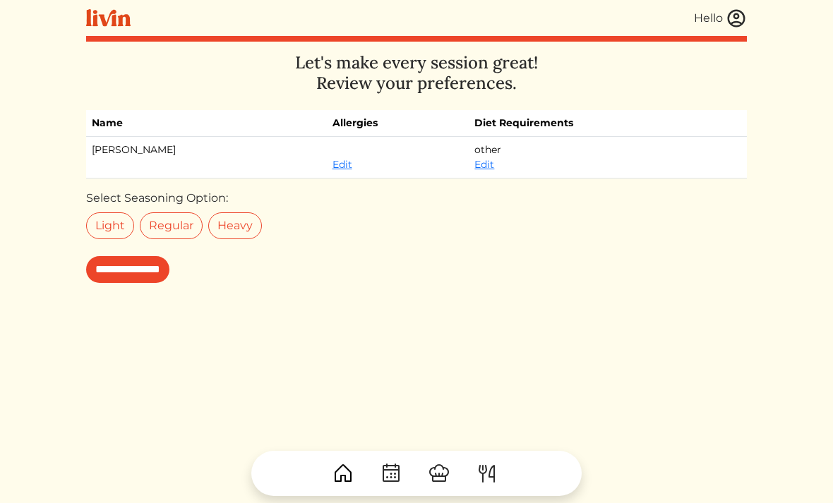
click at [160, 269] on input "**********" at bounding box center [127, 269] width 83 height 27
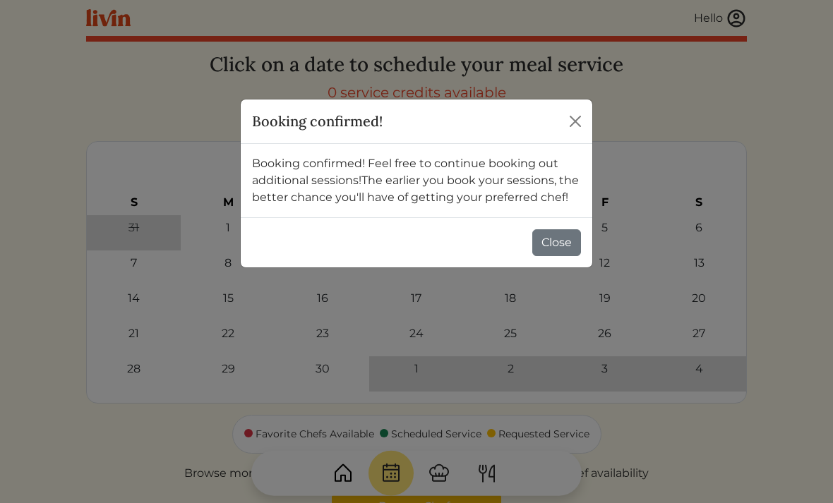
click at [554, 250] on button "Close" at bounding box center [556, 243] width 49 height 27
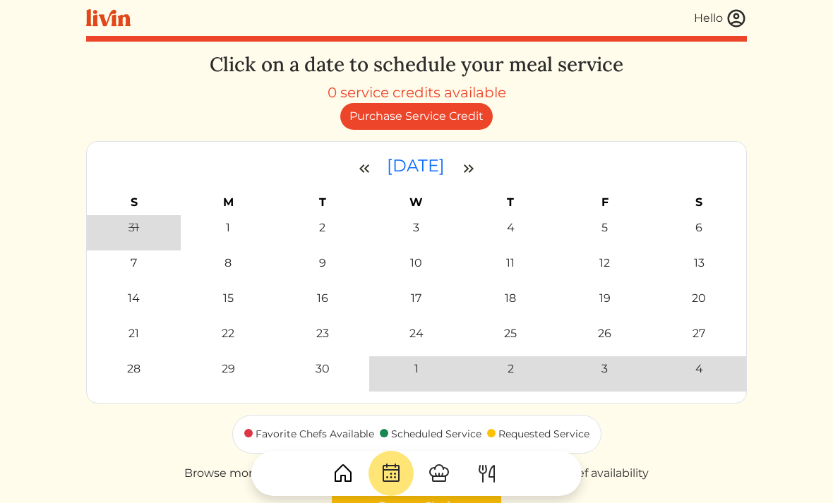
click at [729, 18] on img at bounding box center [736, 18] width 21 height 21
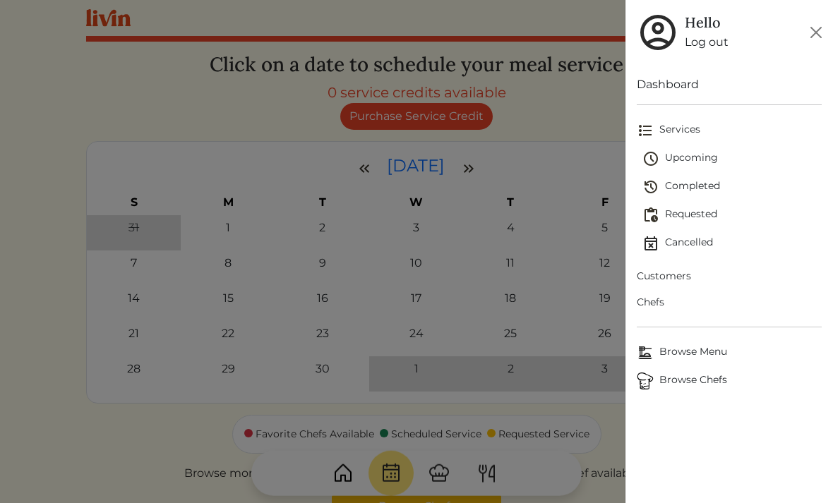
click at [678, 157] on span "Upcoming" at bounding box center [732, 158] width 179 height 17
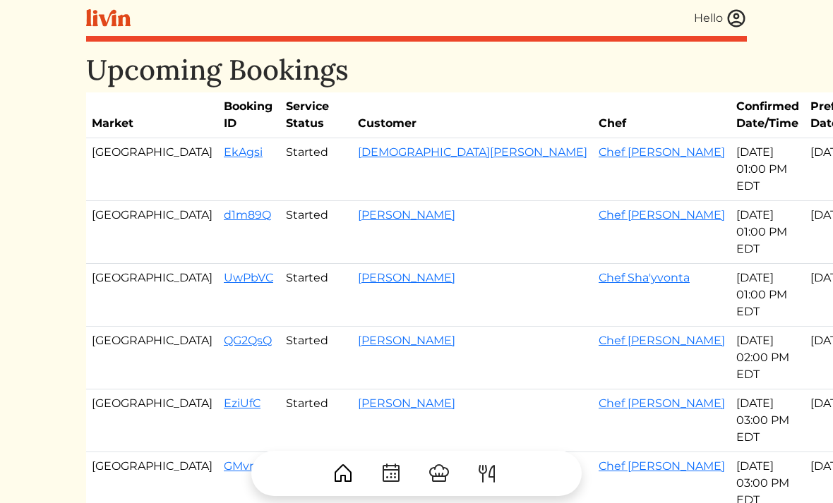
click at [737, 24] on img at bounding box center [736, 18] width 21 height 21
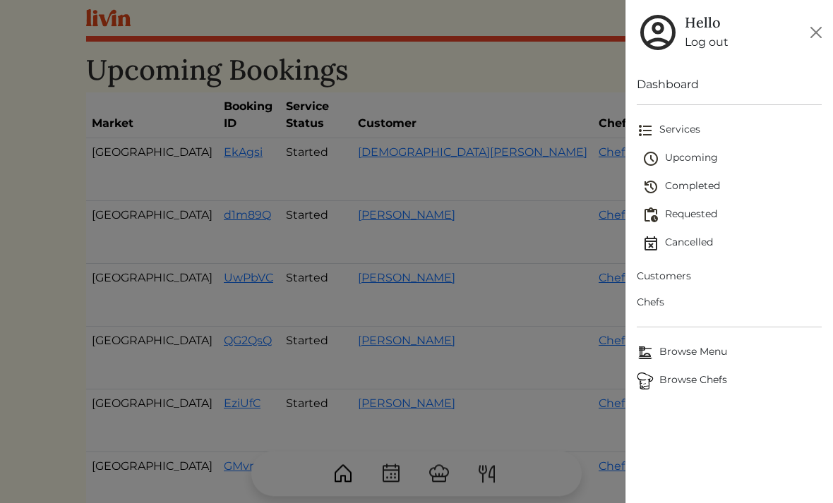
click at [662, 275] on span "Customers" at bounding box center [729, 276] width 185 height 15
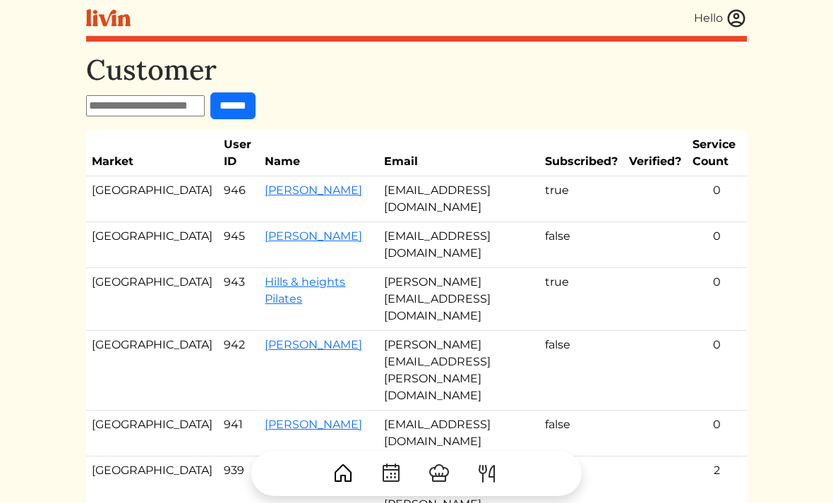
click at [165, 95] on input "text" at bounding box center [145, 105] width 119 height 21
type input "*******"
click at [256, 105] on input "******" at bounding box center [232, 106] width 45 height 27
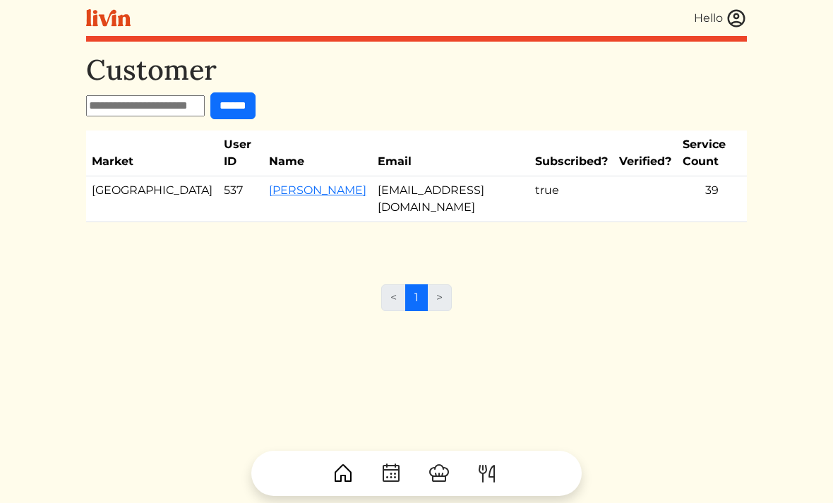
click at [269, 184] on link "[PERSON_NAME]" at bounding box center [317, 190] width 97 height 13
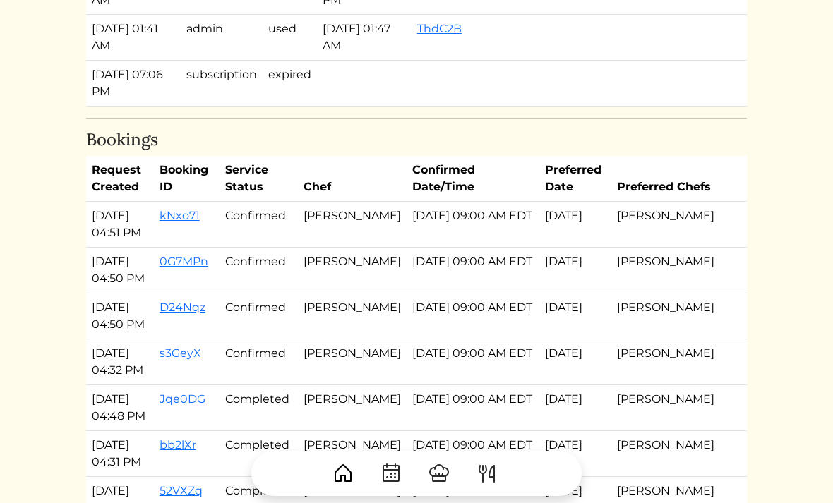
scroll to position [2659, 0]
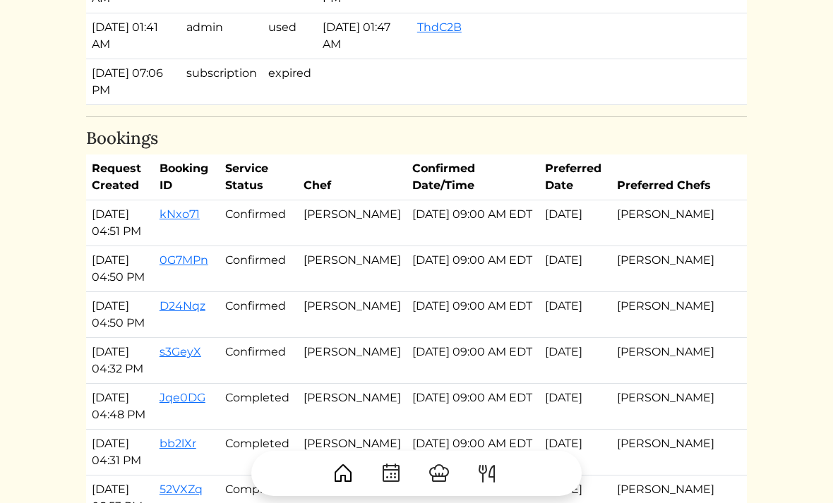
click at [201, 347] on link "s3GeyX" at bounding box center [181, 351] width 42 height 13
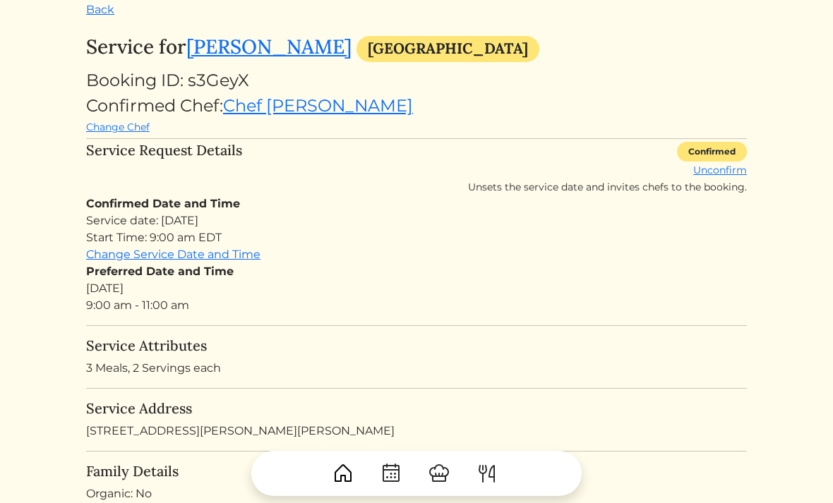
scroll to position [13, 0]
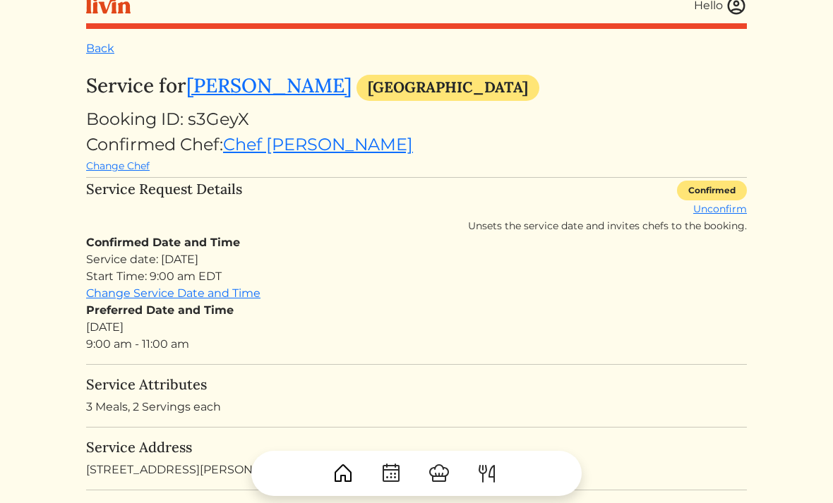
click at [93, 49] on link "Back" at bounding box center [100, 48] width 28 height 13
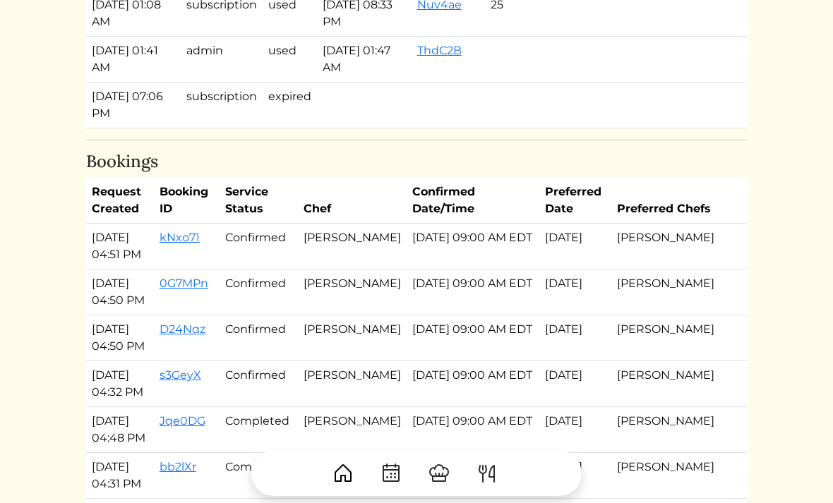
scroll to position [2704, 0]
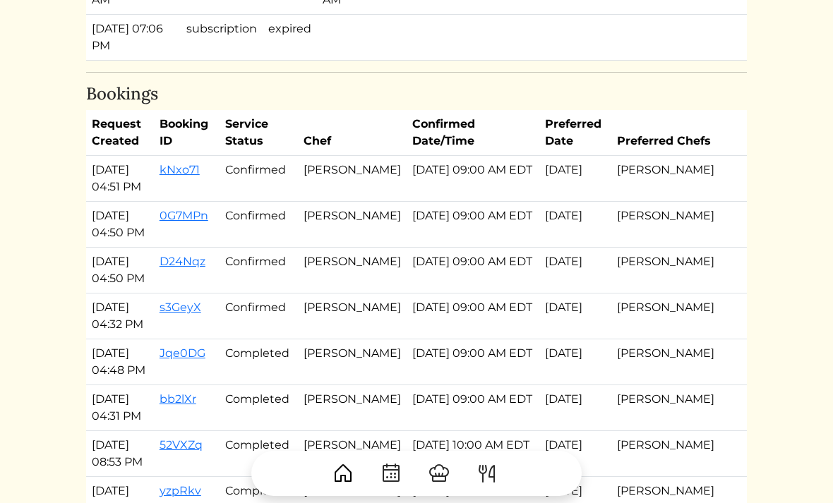
click at [208, 214] on link "0G7MPn" at bounding box center [184, 215] width 49 height 13
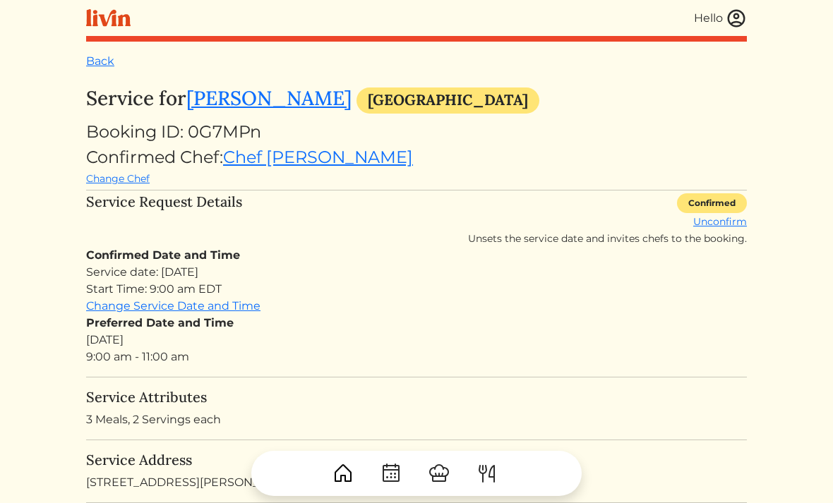
click at [95, 57] on link "Back" at bounding box center [100, 60] width 28 height 13
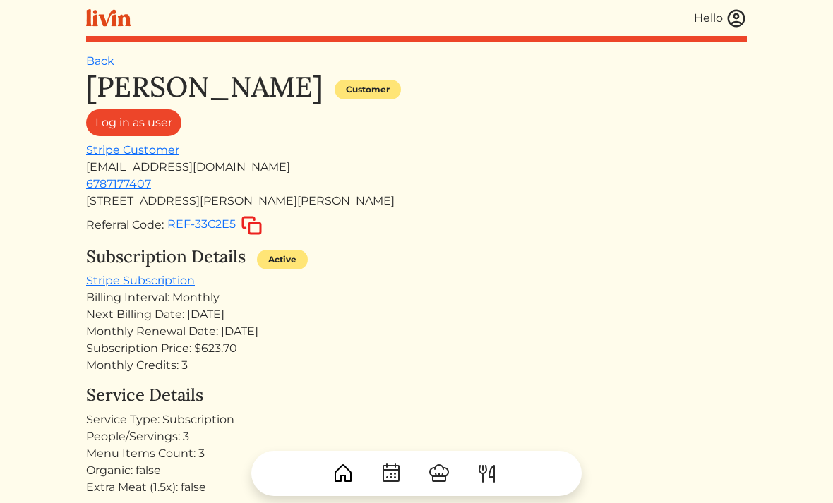
click at [101, 59] on link "Back" at bounding box center [100, 60] width 28 height 13
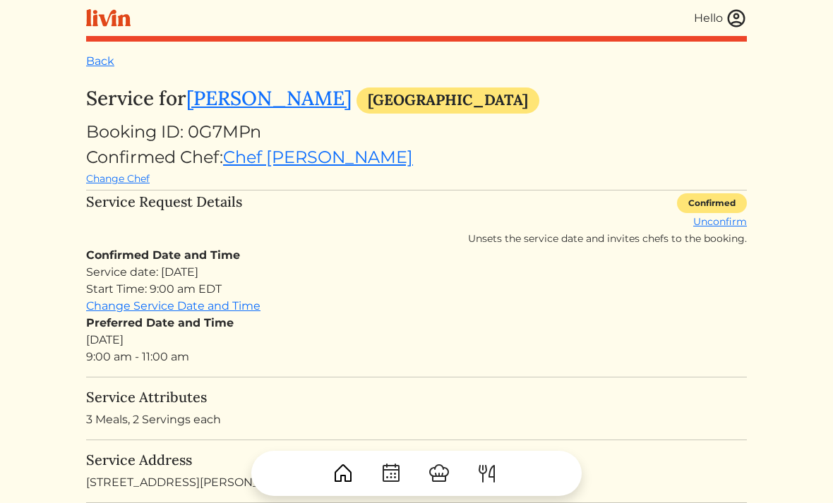
click at [718, 8] on div "Hello" at bounding box center [720, 18] width 53 height 21
click at [740, 22] on img at bounding box center [736, 18] width 21 height 21
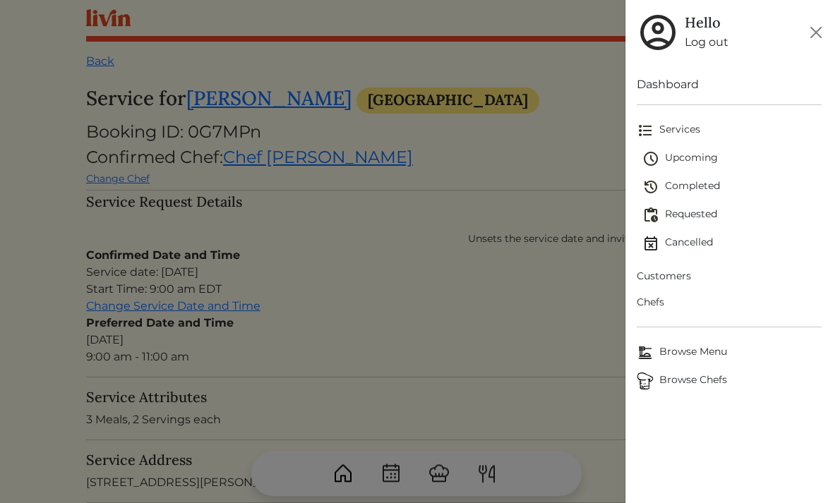
click at [112, 60] on div at bounding box center [416, 251] width 833 height 503
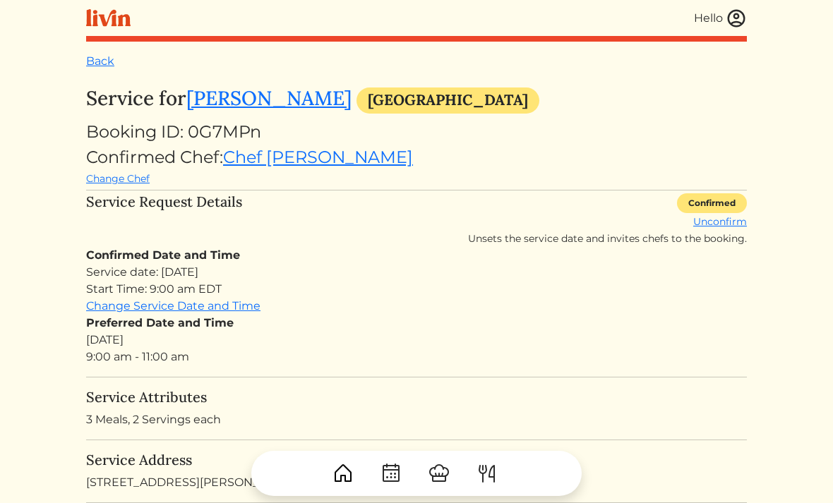
click at [95, 67] on link "Back" at bounding box center [100, 60] width 28 height 13
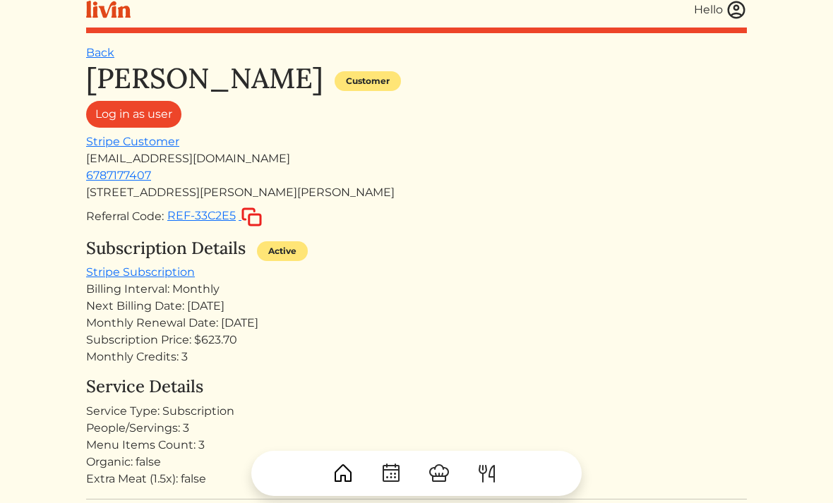
scroll to position [10, 0]
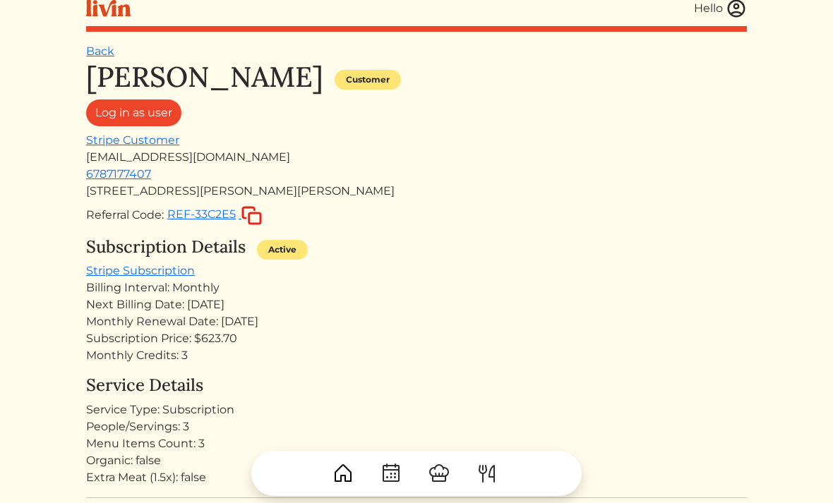
click at [741, 13] on img at bounding box center [736, 8] width 21 height 21
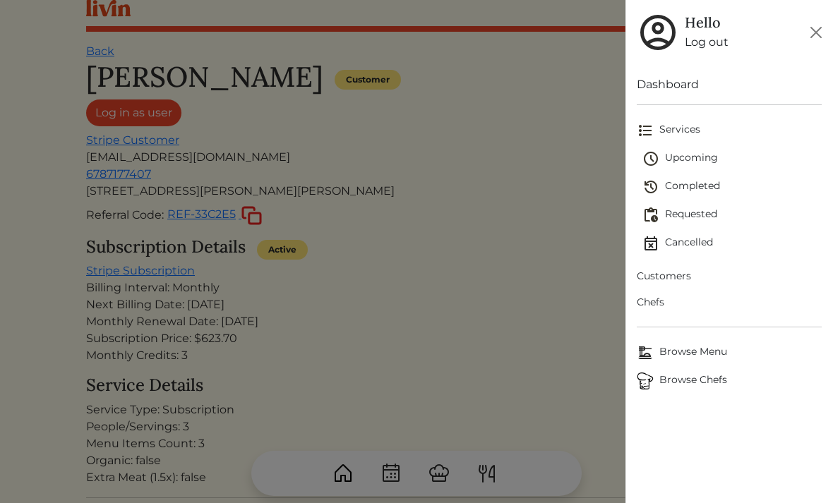
click at [701, 161] on span "Upcoming" at bounding box center [732, 158] width 179 height 17
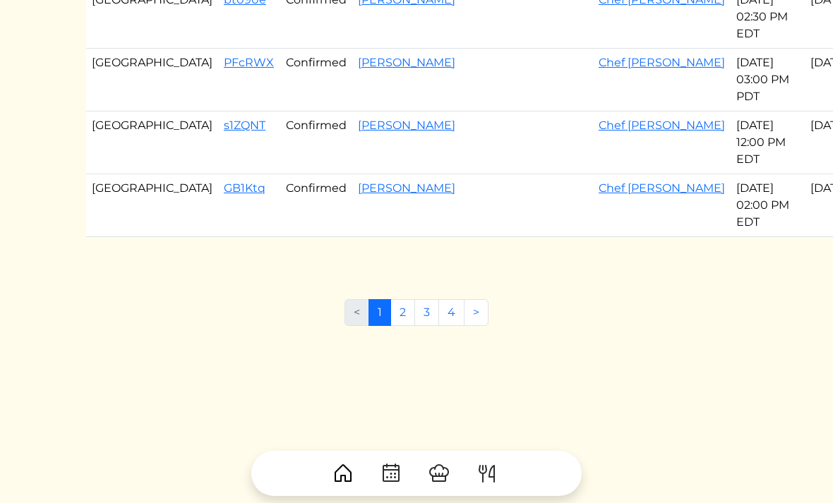
scroll to position [985, 0]
click at [413, 326] on link "2" at bounding box center [403, 312] width 25 height 27
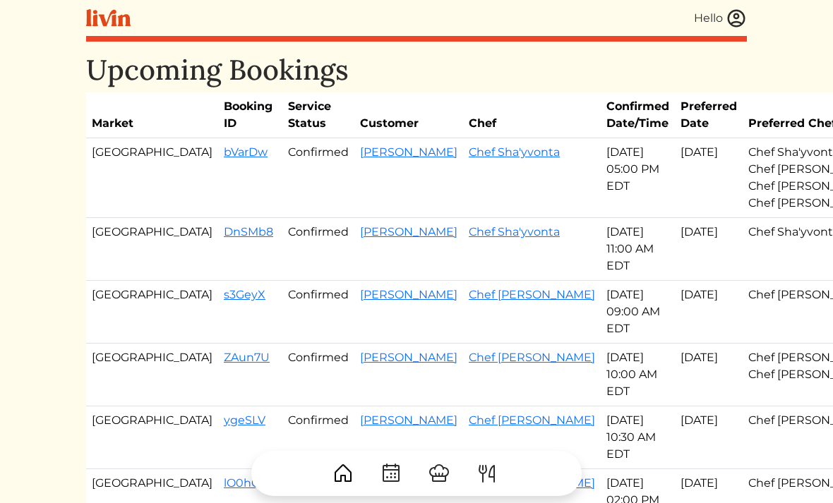
click at [745, 20] on img at bounding box center [736, 18] width 21 height 21
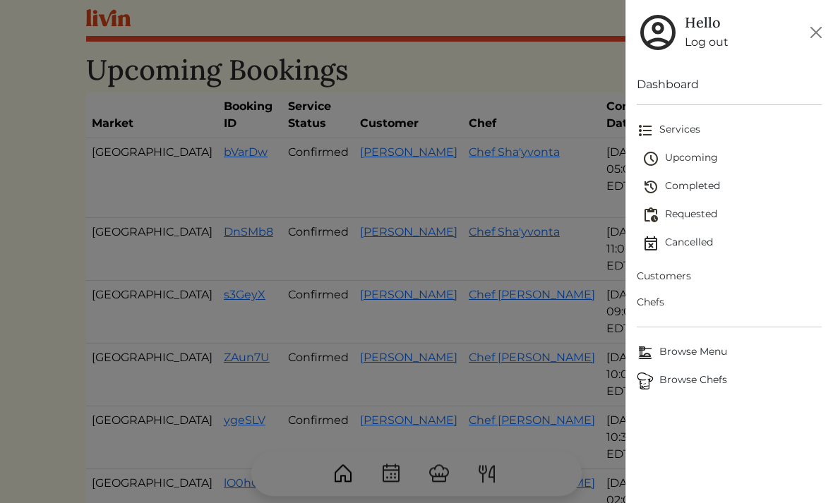
click at [651, 283] on span "Customers" at bounding box center [729, 276] width 185 height 15
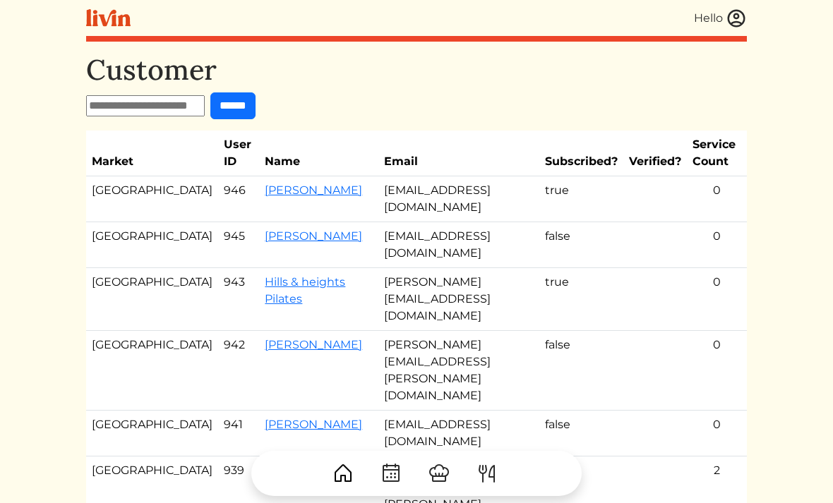
click at [148, 102] on input "text" at bounding box center [145, 105] width 119 height 21
type input "*****"
click at [256, 103] on input "******" at bounding box center [232, 106] width 45 height 27
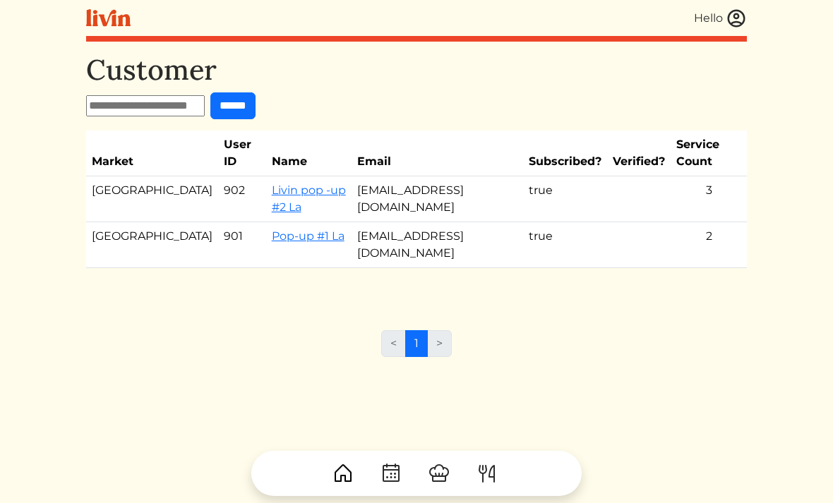
click at [272, 230] on link "Pop-up #1 La" at bounding box center [308, 236] width 73 height 13
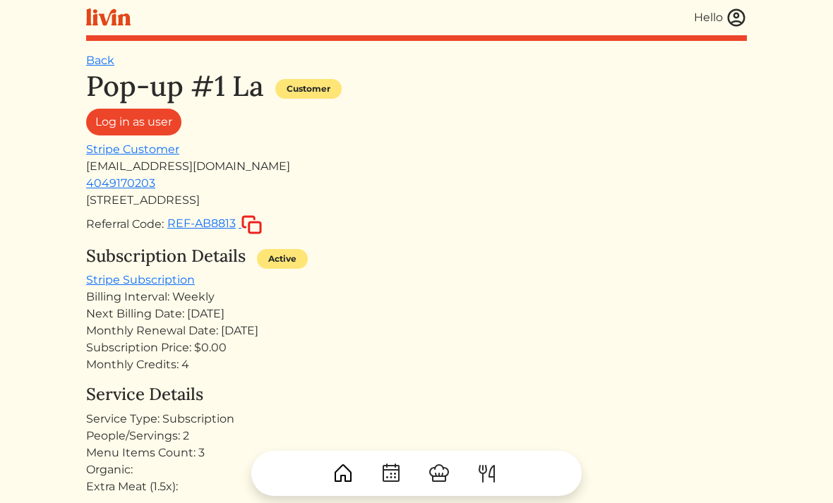
scroll to position [4, 0]
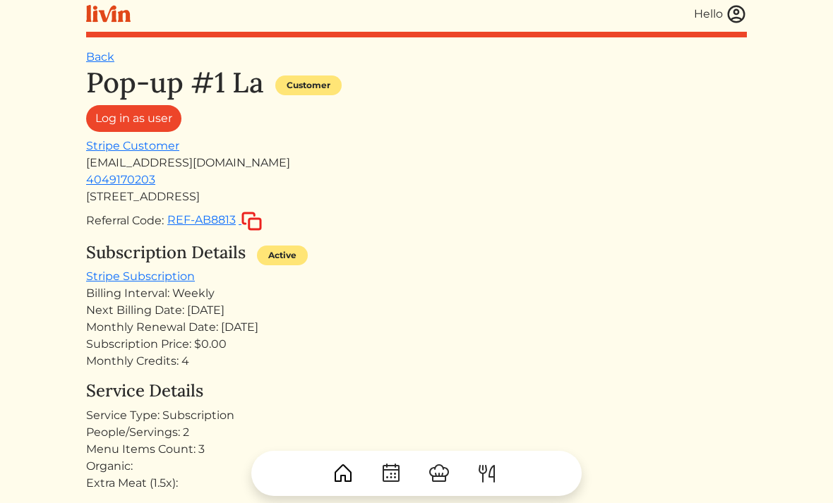
click at [119, 114] on link "Log in as user" at bounding box center [133, 119] width 95 height 27
